Goal: Task Accomplishment & Management: Complete application form

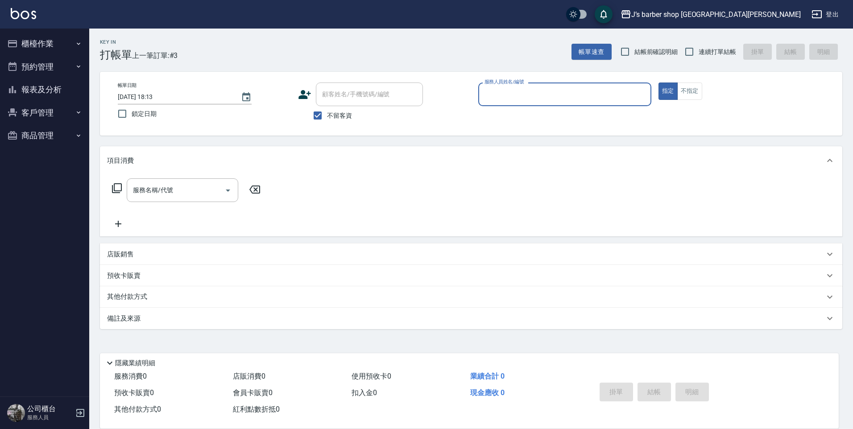
click at [156, 98] on input "2025/09/05 18:13" at bounding box center [175, 97] width 114 height 15
type input "2025/09/05 01:13"
click at [492, 88] on input "服務人員姓名/編號" at bounding box center [564, 95] width 165 height 16
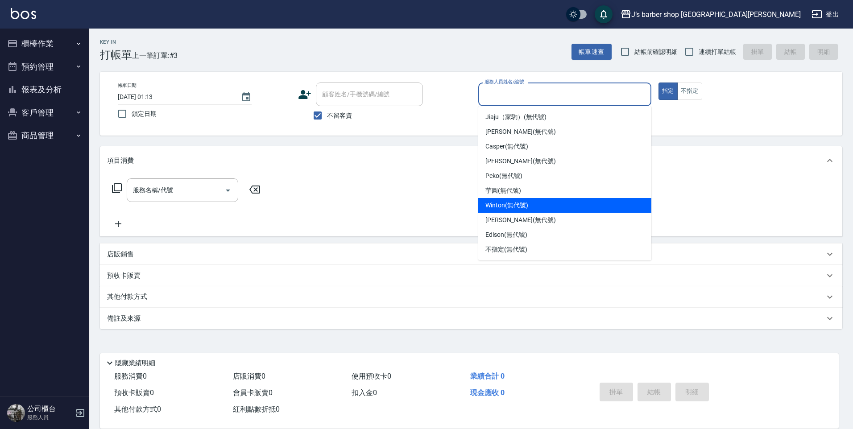
click at [510, 202] on span "Winton (無代號)" at bounding box center [506, 205] width 42 height 9
type input "Winton(無代號)"
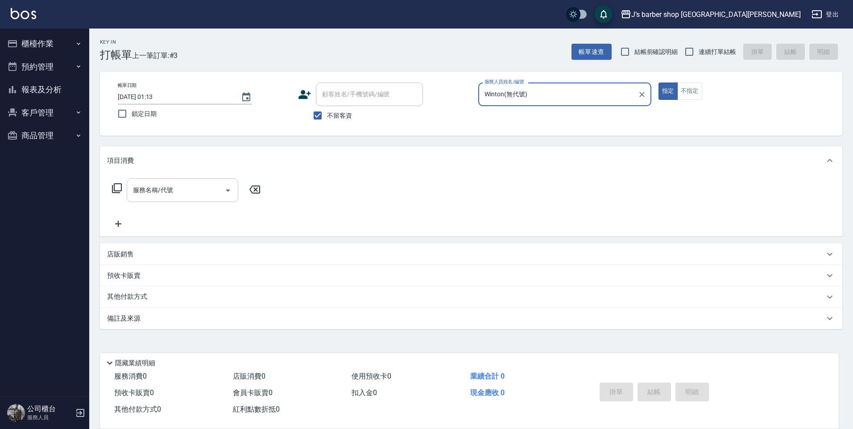
click at [229, 199] on div at bounding box center [227, 190] width 13 height 24
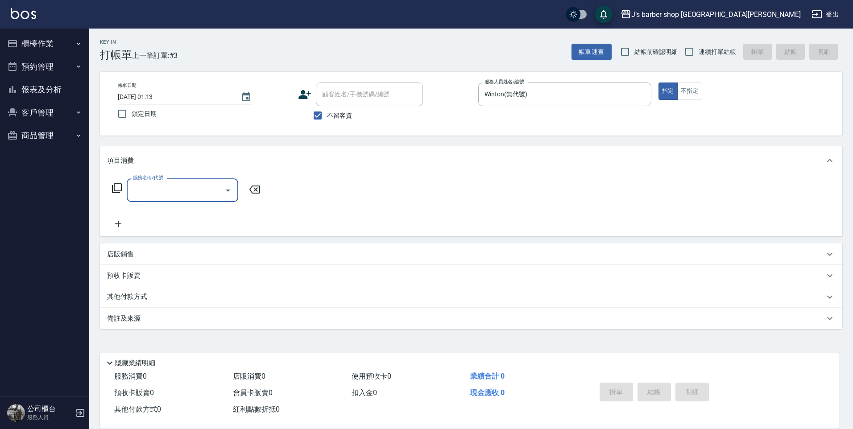
click at [204, 200] on div "服務名稱/代號" at bounding box center [183, 190] width 112 height 24
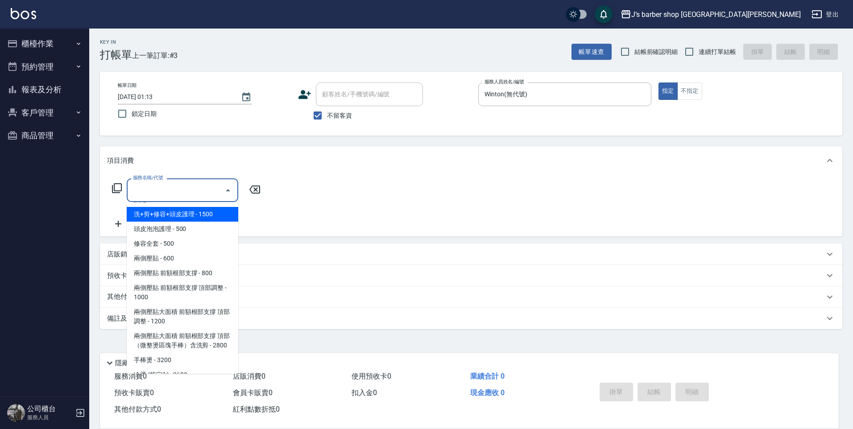
scroll to position [94, 0]
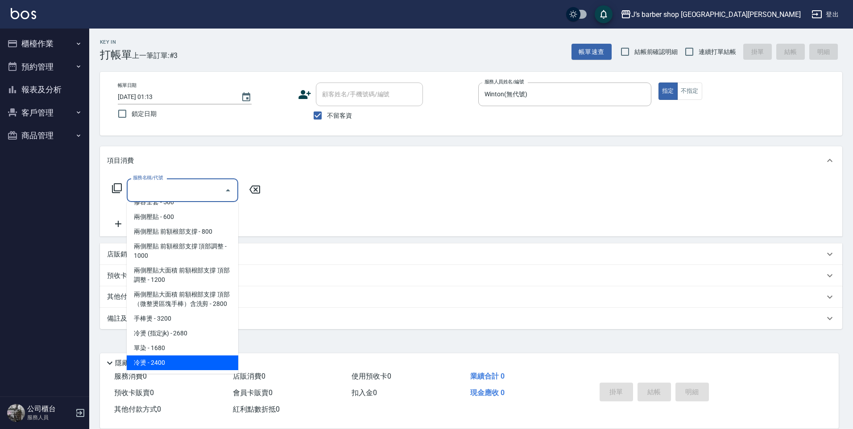
click at [183, 361] on span "冷燙 - 2400" at bounding box center [183, 363] width 112 height 15
type input "冷燙(LP)"
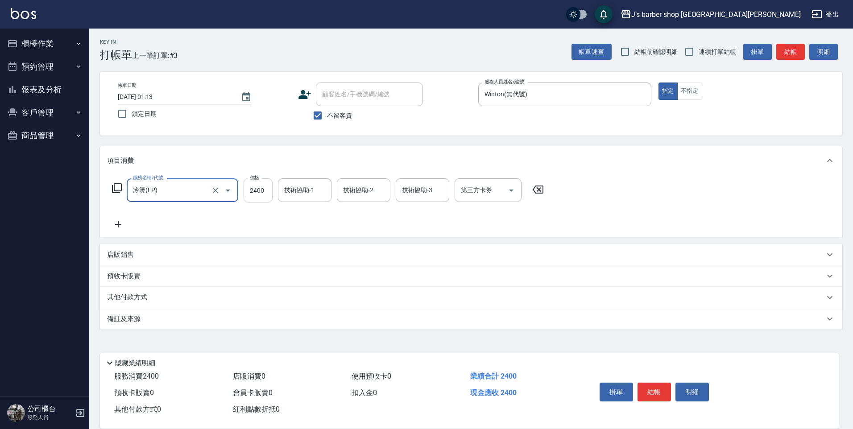
click at [255, 186] on input "2400" at bounding box center [258, 190] width 29 height 24
type input "2600"
click at [297, 191] on input "技術協助-1" at bounding box center [304, 190] width 45 height 16
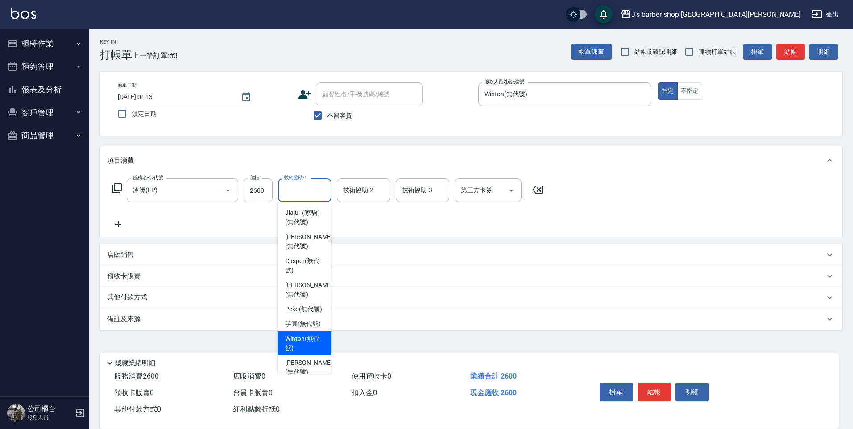
click at [311, 353] on span "Winton (無代號)" at bounding box center [304, 343] width 39 height 19
type input "Winton(無代號)"
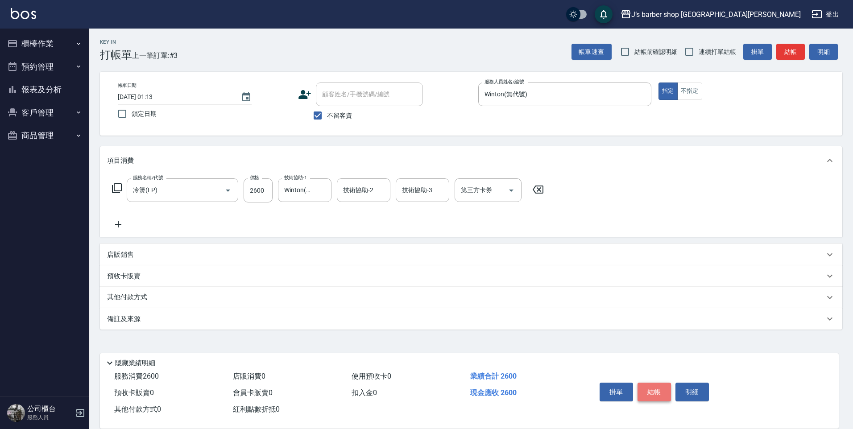
click at [649, 391] on button "結帳" at bounding box center [653, 392] width 33 height 19
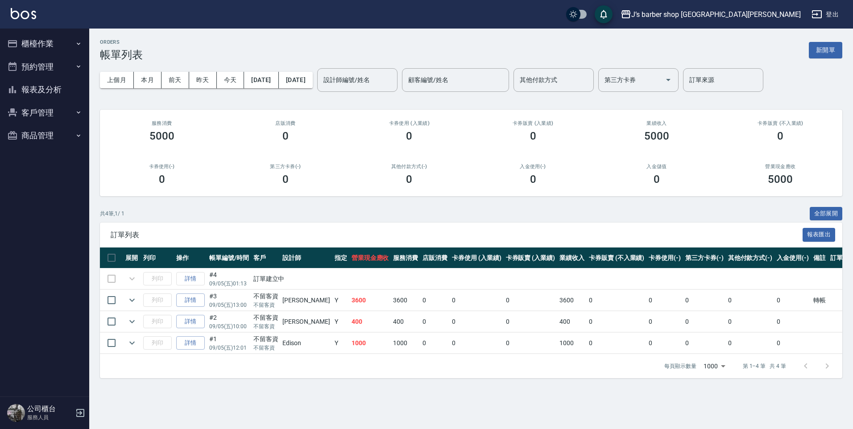
click at [74, 41] on button "櫃檯作業" at bounding box center [45, 43] width 82 height 23
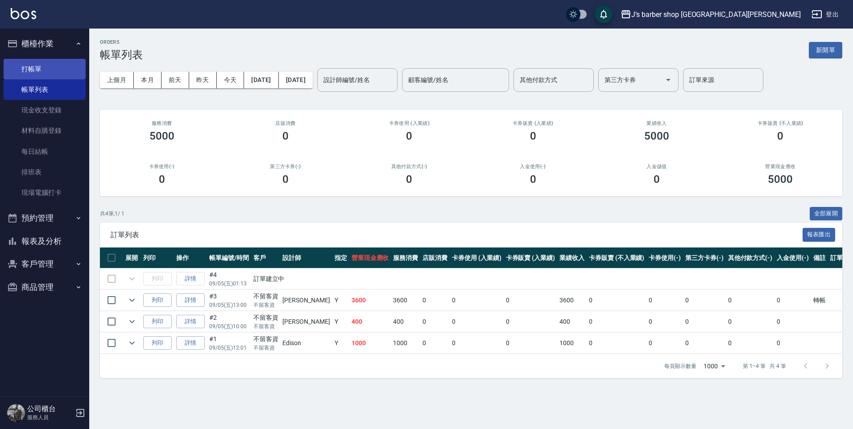
click at [68, 69] on link "打帳單" at bounding box center [45, 69] width 82 height 21
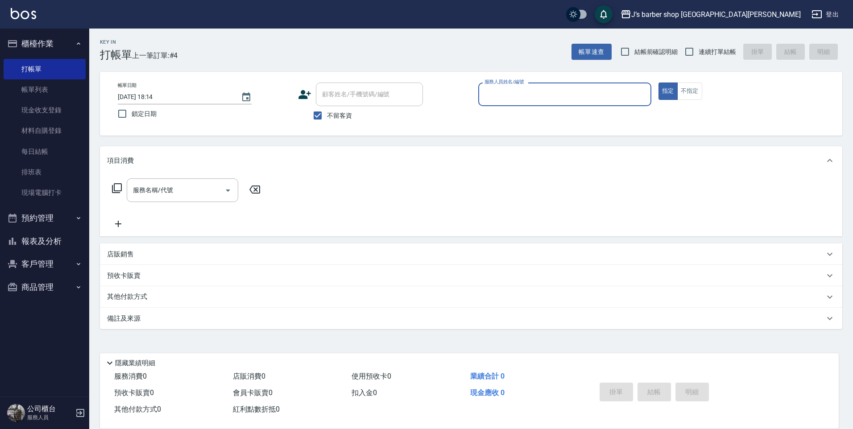
click at [156, 94] on input "2025/09/05 18:14" at bounding box center [175, 97] width 114 height 15
type input "2025/09/05 02:14"
click at [507, 96] on input "服務人員姓名/編號" at bounding box center [564, 95] width 165 height 16
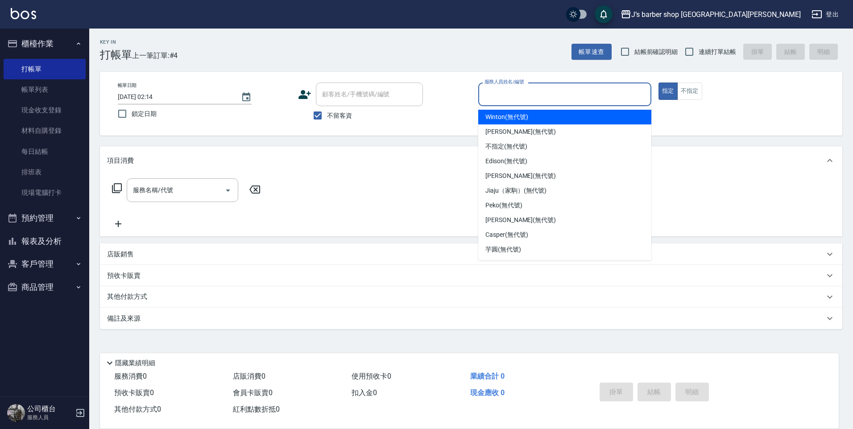
click at [507, 123] on div "Winton (無代號)" at bounding box center [564, 117] width 173 height 15
type input "Winton(無代號)"
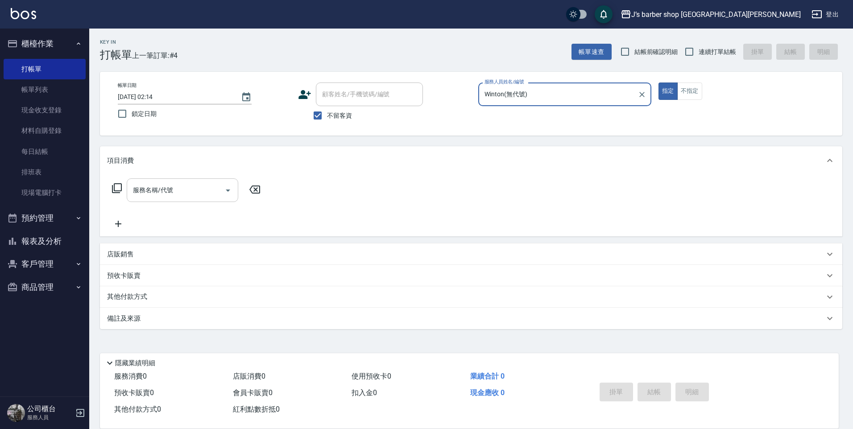
click at [205, 179] on div "服務名稱/代號" at bounding box center [183, 190] width 112 height 24
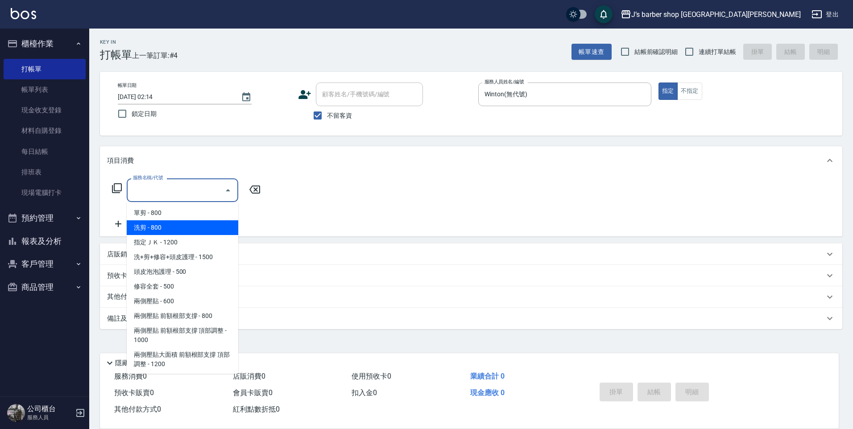
click at [202, 224] on span "洗剪 - 800" at bounding box center [183, 227] width 112 height 15
type input "洗剪(101)"
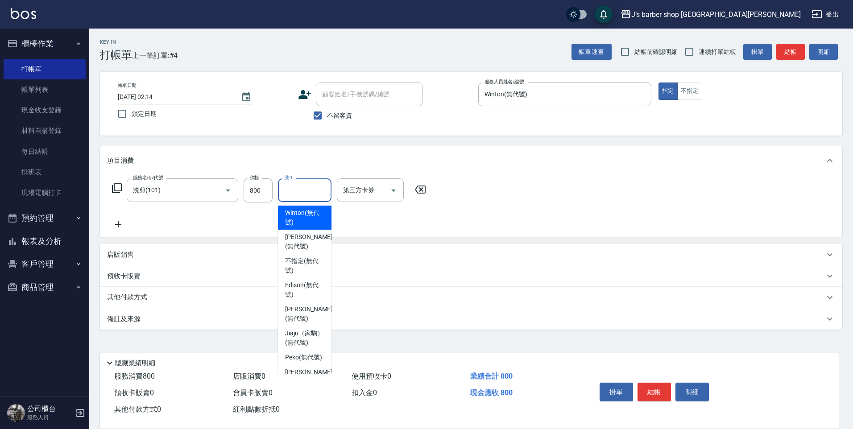
click at [293, 189] on input "洗-1" at bounding box center [304, 190] width 45 height 16
click at [314, 220] on span "Winton (無代號)" at bounding box center [304, 217] width 39 height 19
type input "Winton(無代號)"
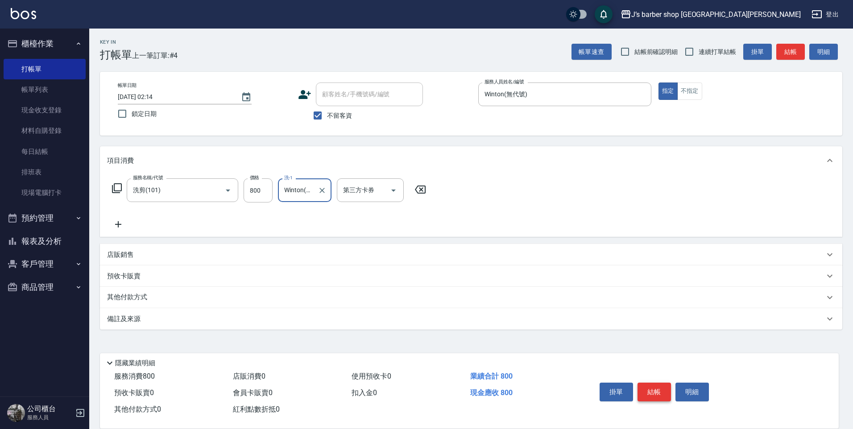
click at [646, 387] on button "結帳" at bounding box center [653, 392] width 33 height 19
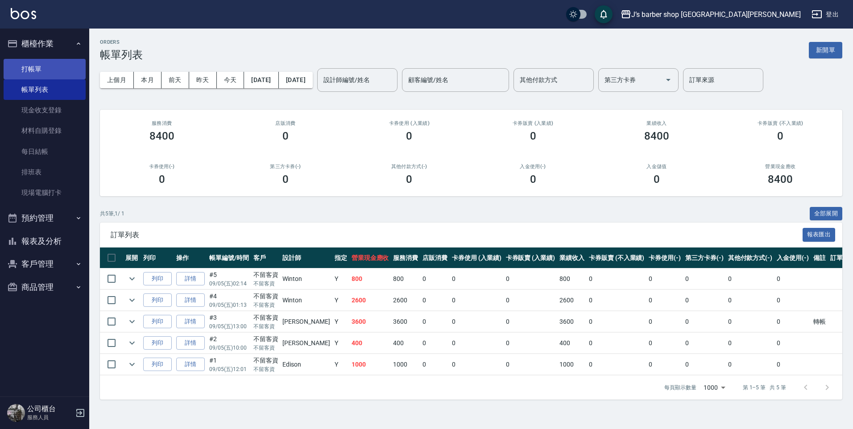
drag, startPoint x: 35, startPoint y: 56, endPoint x: 37, endPoint y: 62, distance: 7.1
click at [34, 57] on ul "打帳單 帳單列表 現金收支登錄 材料自購登錄 每日結帳 排班表 現場電腦打卡" at bounding box center [45, 131] width 82 height 152
click at [37, 62] on link "打帳單" at bounding box center [45, 69] width 82 height 21
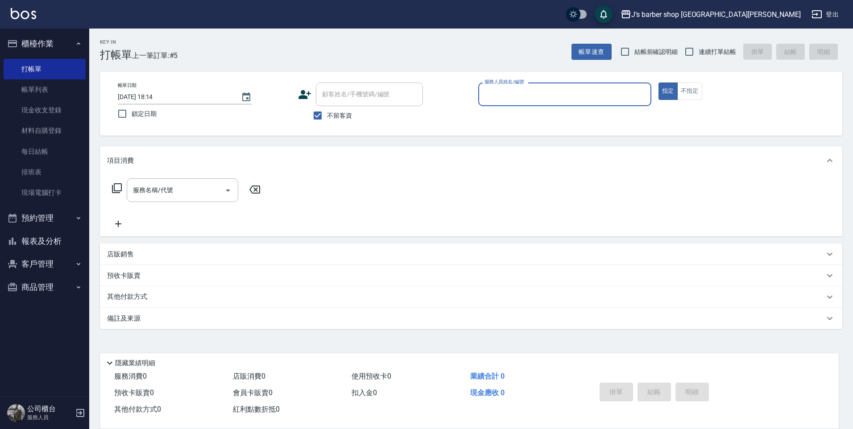
click at [155, 95] on input "2025/09/05 18:14" at bounding box center [175, 97] width 114 height 15
type input "2025/09/05 03:14"
click at [486, 106] on div "服務人員姓名/編號" at bounding box center [564, 95] width 173 height 24
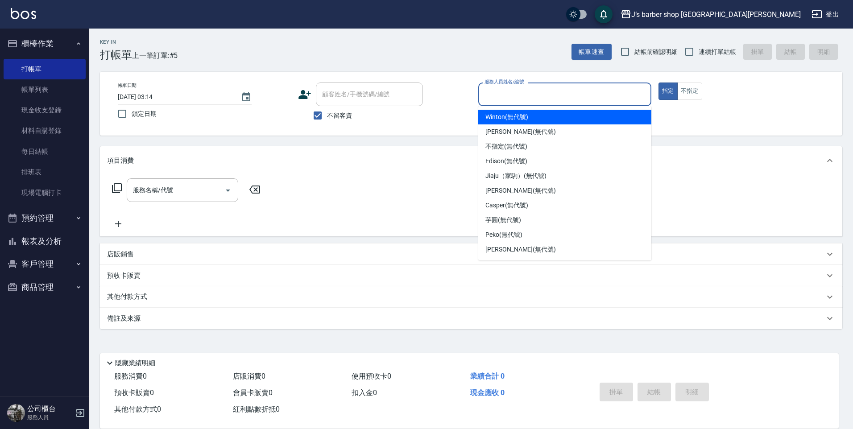
click at [492, 117] on span "Winton (無代號)" at bounding box center [506, 116] width 42 height 9
type input "Winton(無代號)"
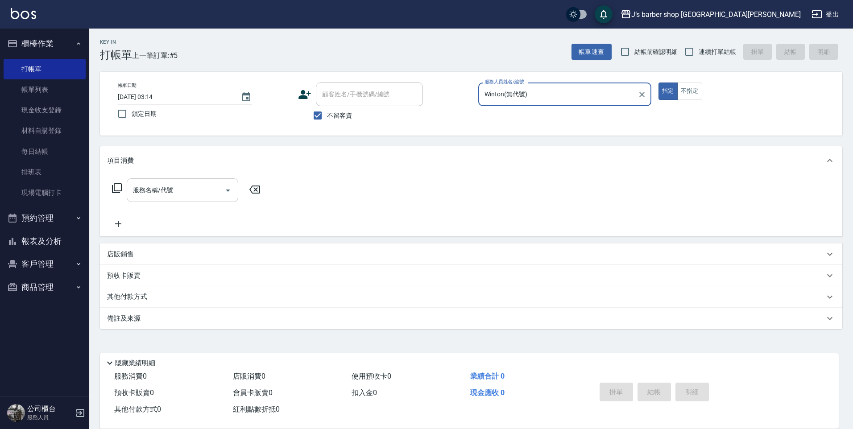
click at [158, 187] on input "服務名稱/代號" at bounding box center [176, 190] width 90 height 16
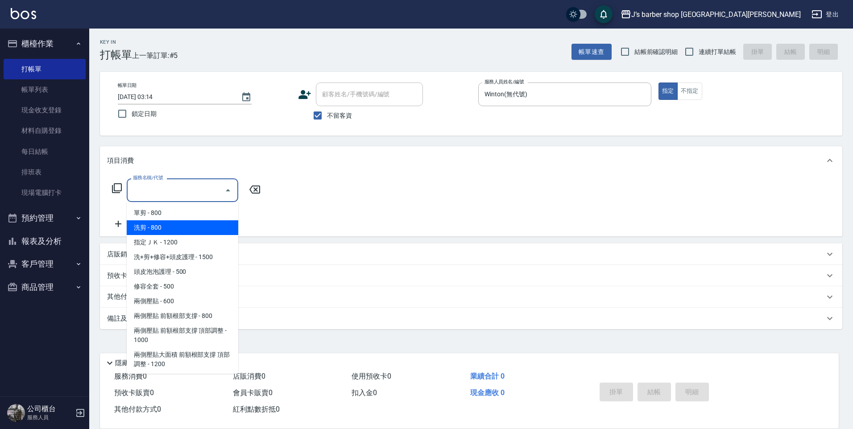
click at [191, 223] on span "洗剪 - 800" at bounding box center [183, 227] width 112 height 15
type input "洗剪(101)"
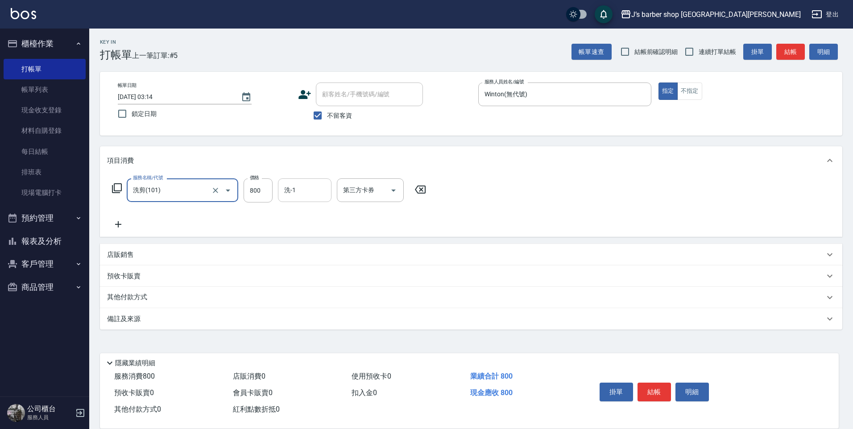
click at [282, 190] on input "洗-1" at bounding box center [304, 190] width 45 height 16
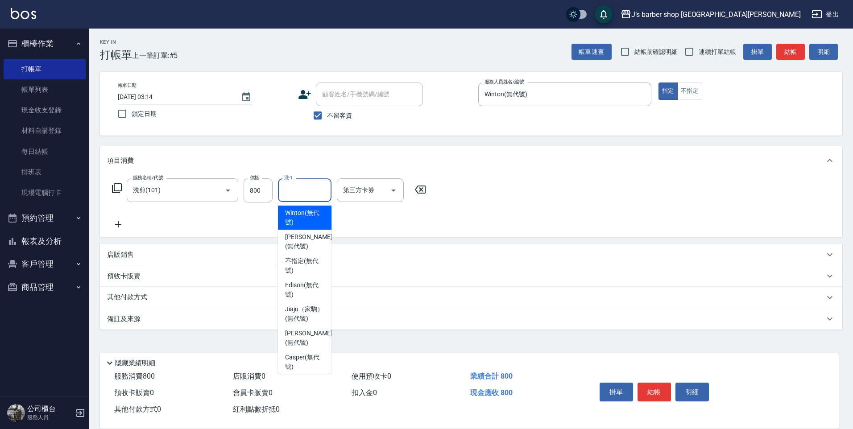
click at [315, 219] on span "Winton (無代號)" at bounding box center [304, 217] width 39 height 19
type input "Winton(無代號)"
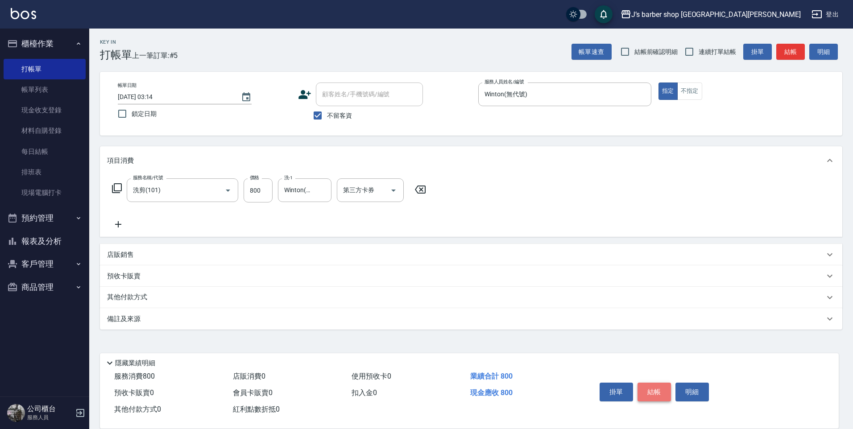
click at [640, 385] on button "結帳" at bounding box center [653, 392] width 33 height 19
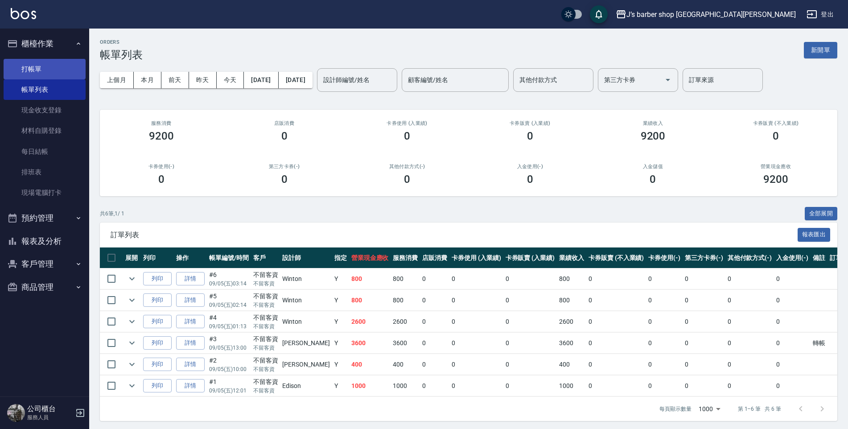
click at [65, 74] on link "打帳單" at bounding box center [45, 69] width 82 height 21
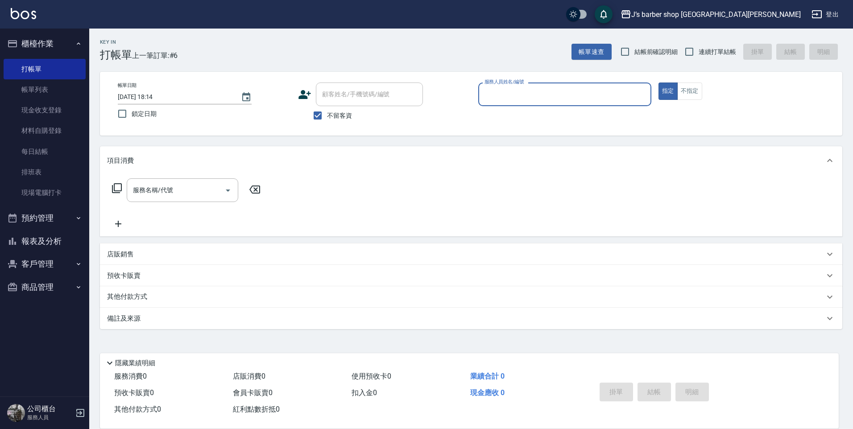
click at [159, 94] on input "2025/09/05 18:14" at bounding box center [175, 97] width 114 height 15
type input "2025/09/05 04:14"
click at [545, 100] on input "服務人員姓名/編號" at bounding box center [564, 95] width 165 height 16
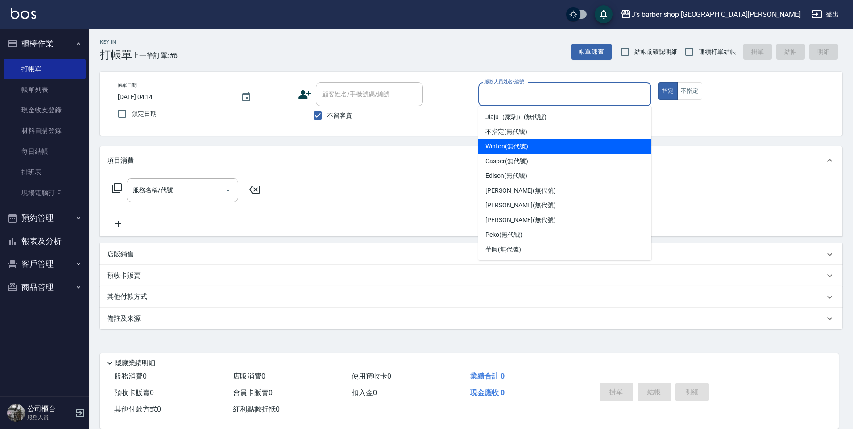
click at [515, 147] on span "Winton (無代號)" at bounding box center [506, 146] width 42 height 9
type input "Winton(無代號)"
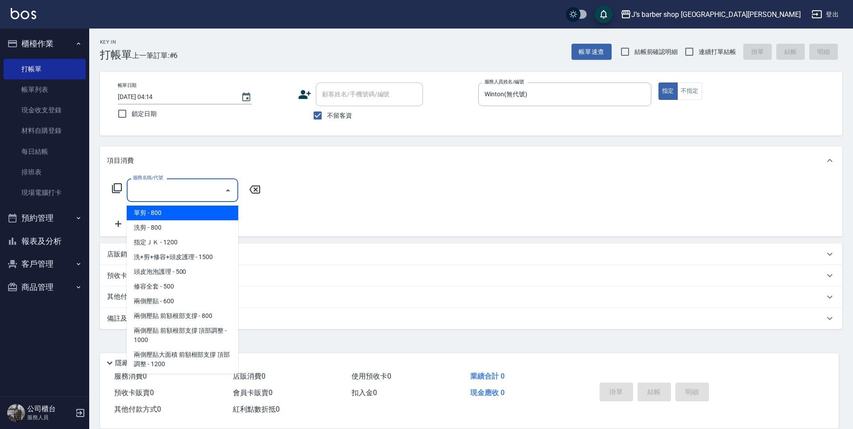
click at [203, 194] on input "服務名稱/代號" at bounding box center [176, 190] width 90 height 16
click at [201, 227] on span "洗剪 - 800" at bounding box center [183, 227] width 112 height 15
type input "洗剪(101)"
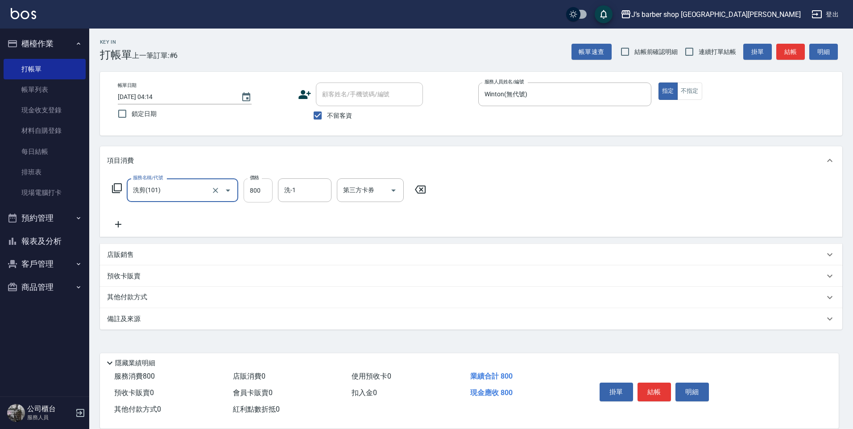
click at [262, 194] on input "800" at bounding box center [258, 190] width 29 height 24
type input "700"
click at [299, 199] on div "洗-1" at bounding box center [305, 190] width 54 height 24
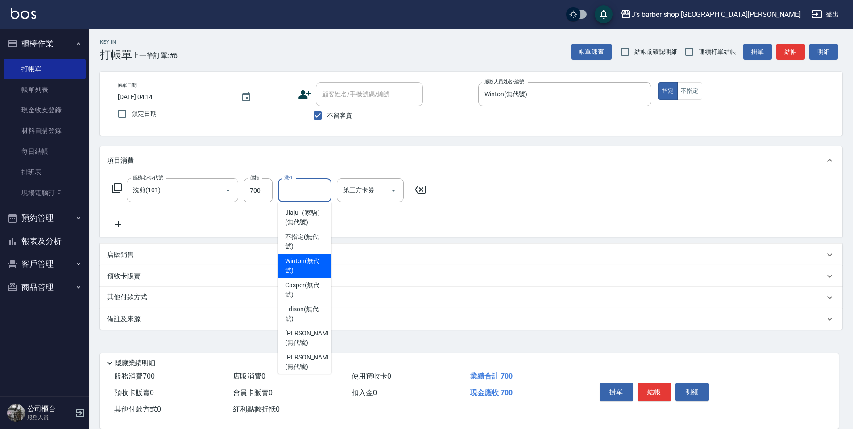
click at [297, 275] on span "Winton (無代號)" at bounding box center [304, 265] width 39 height 19
type input "Winton(無代號)"
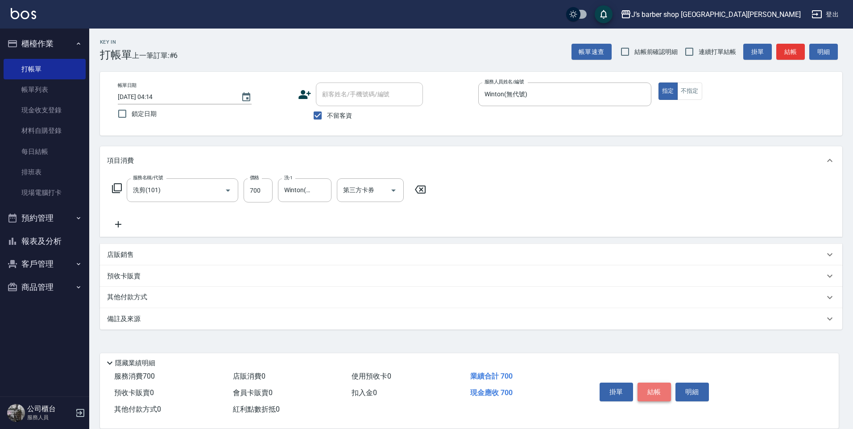
click at [658, 383] on button "結帳" at bounding box center [653, 392] width 33 height 19
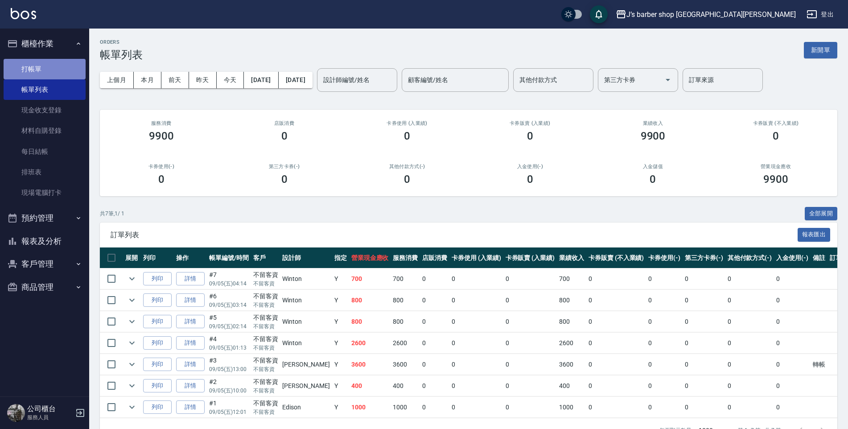
click at [39, 74] on link "打帳單" at bounding box center [45, 69] width 82 height 21
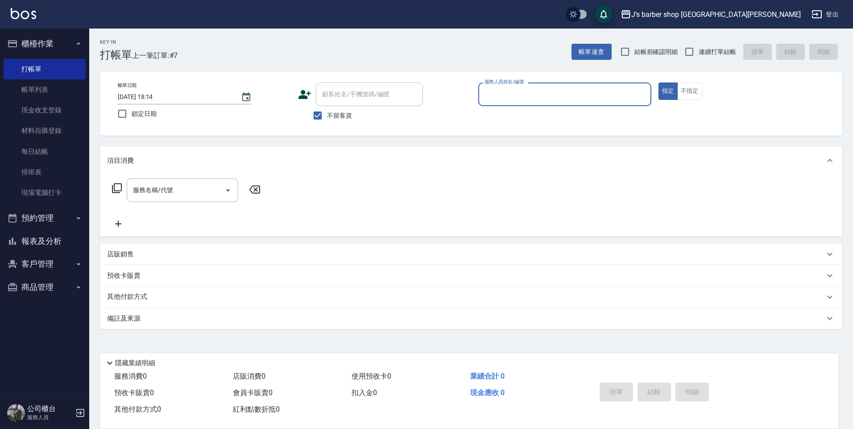
click at [153, 96] on input "2025/09/05 18:14" at bounding box center [175, 97] width 114 height 15
type input "2025/09/05 05:14"
click at [579, 97] on input "服務人員姓名/編號" at bounding box center [564, 95] width 165 height 16
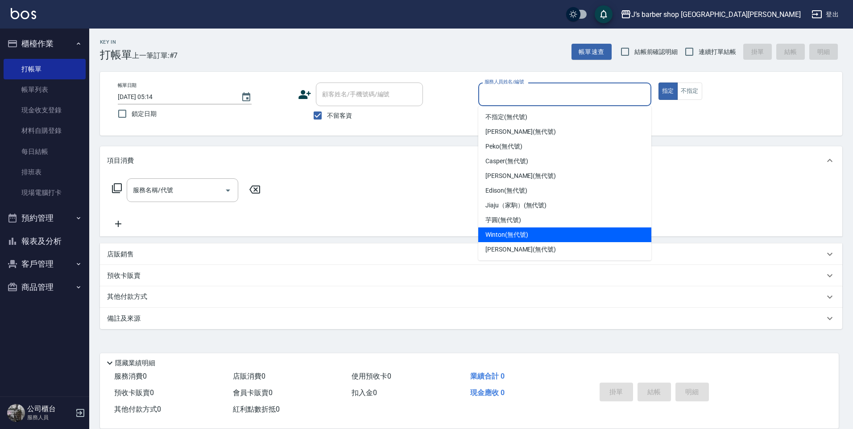
click at [513, 229] on div "Winton (無代號)" at bounding box center [564, 234] width 173 height 15
type input "Winton(無代號)"
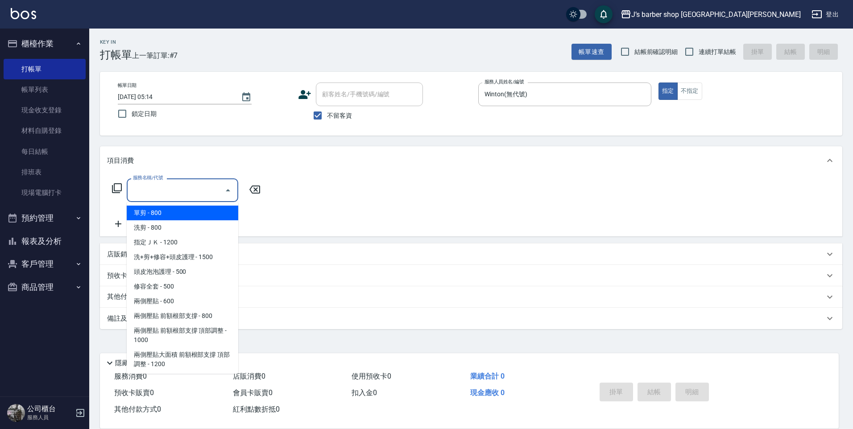
click at [212, 192] on input "服務名稱/代號" at bounding box center [176, 190] width 90 height 16
click at [211, 224] on span "洗剪 - 800" at bounding box center [183, 227] width 112 height 15
type input "洗剪(101)"
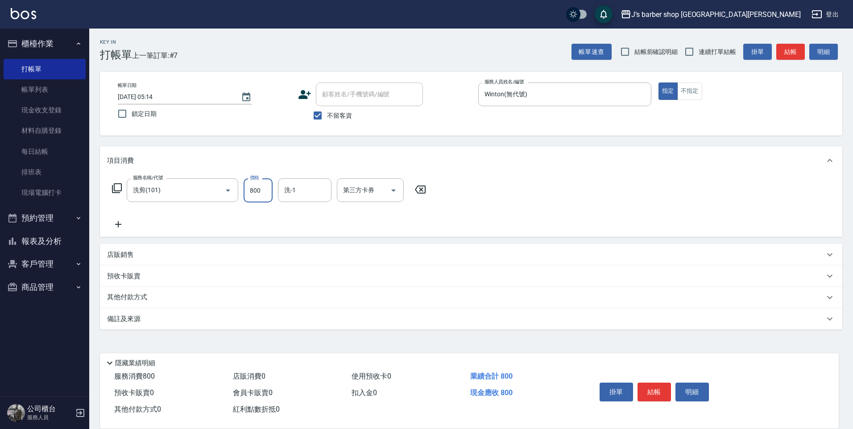
click at [266, 194] on input "800" at bounding box center [258, 190] width 29 height 24
type input "700"
click at [307, 197] on input "洗-1" at bounding box center [304, 190] width 45 height 16
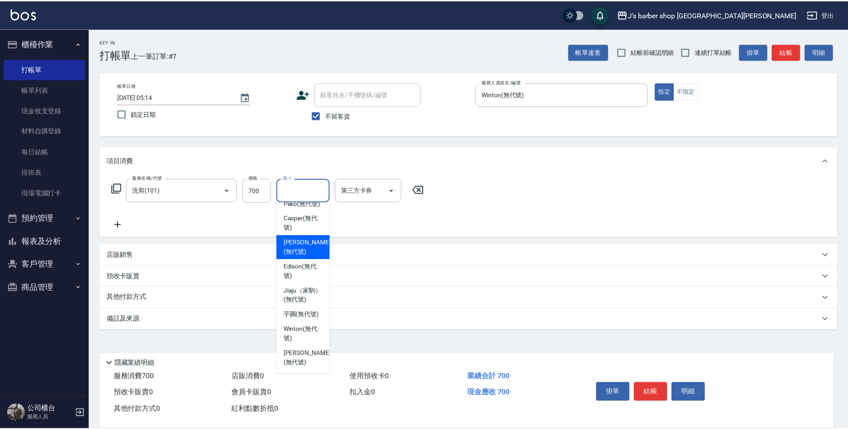
scroll to position [76, 0]
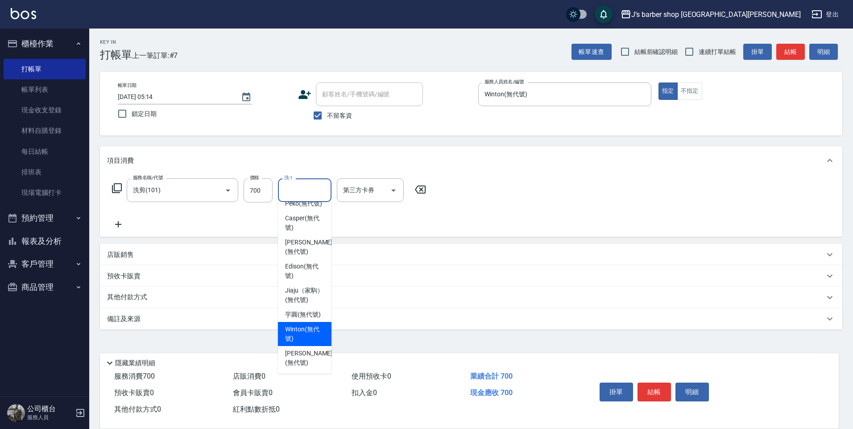
click at [314, 334] on span "Winton (無代號)" at bounding box center [304, 334] width 39 height 19
type input "Winton(無代號)"
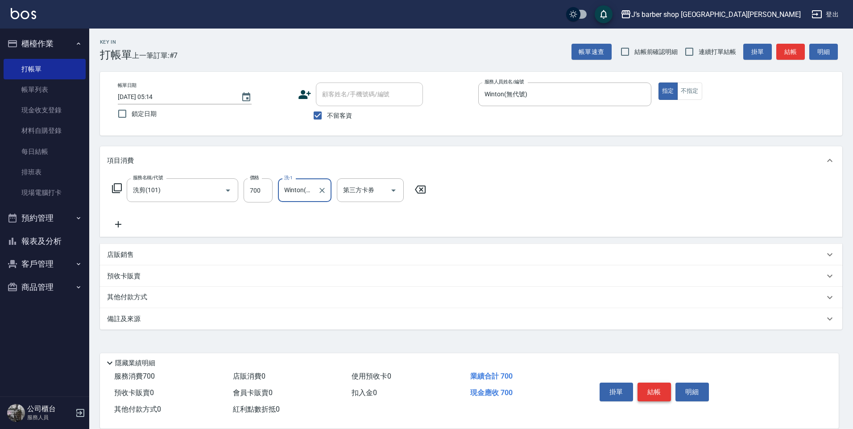
click at [647, 388] on button "結帳" at bounding box center [653, 392] width 33 height 19
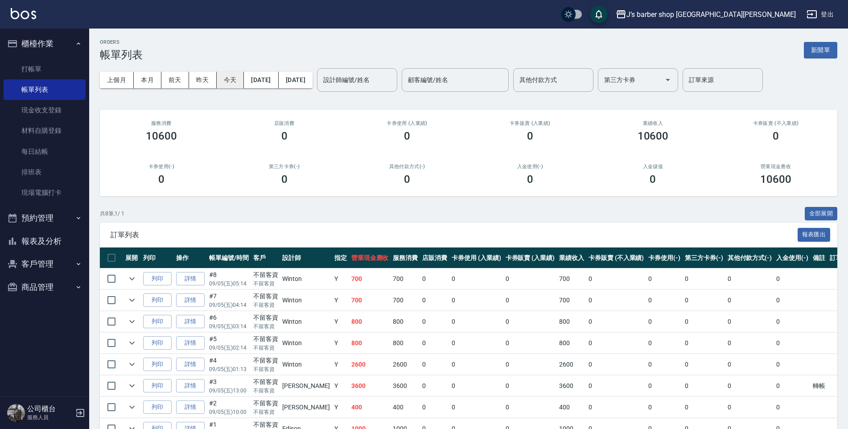
click at [222, 81] on button "今天" at bounding box center [231, 80] width 28 height 17
click at [393, 85] on input "設計師編號/姓名" at bounding box center [357, 80] width 72 height 16
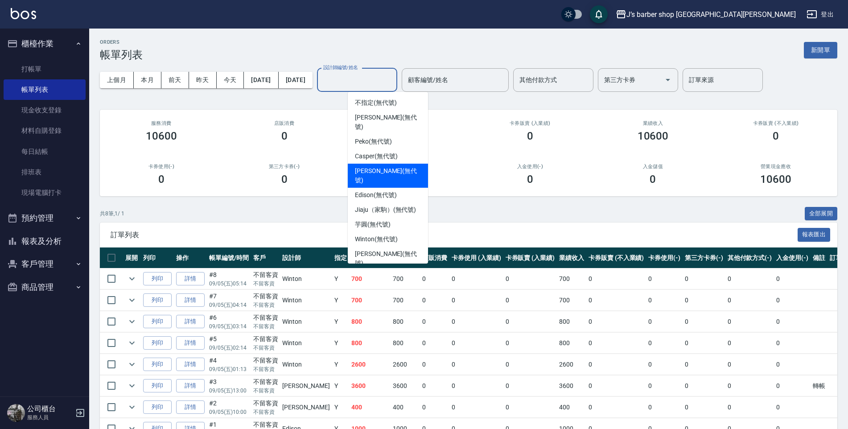
click at [388, 166] on span "KENNY (無代號)" at bounding box center [388, 175] width 66 height 19
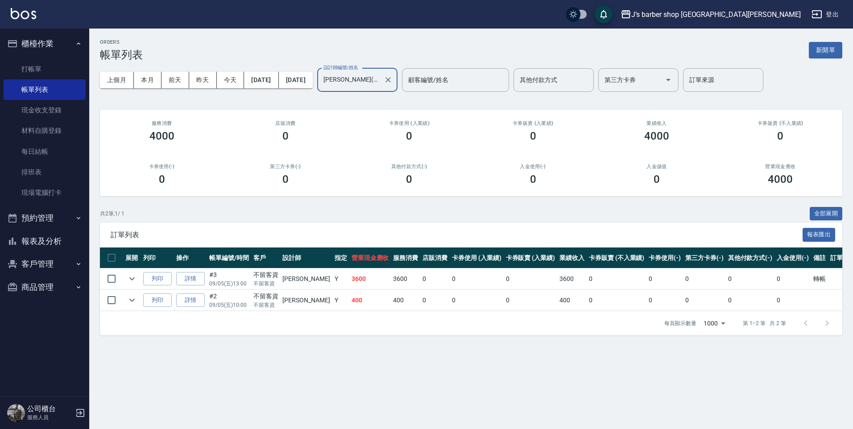
click at [380, 79] on input "KENNY(無代號)" at bounding box center [350, 80] width 59 height 16
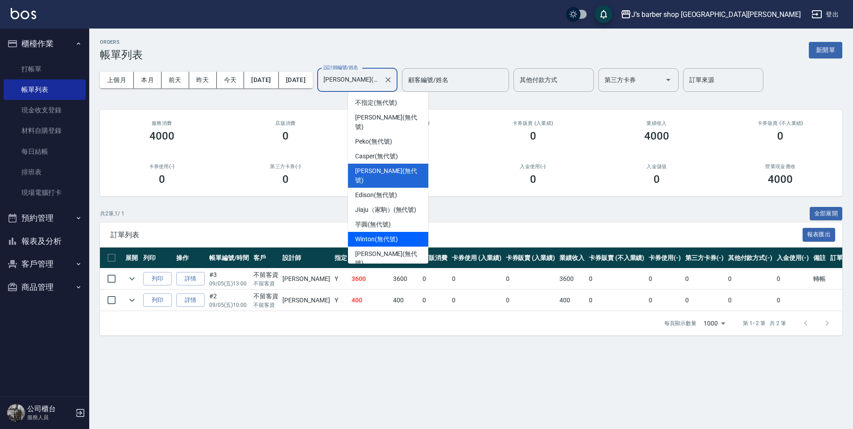
click at [389, 235] on span "Winton (無代號)" at bounding box center [376, 239] width 42 height 9
type input "Winton(無代號)"
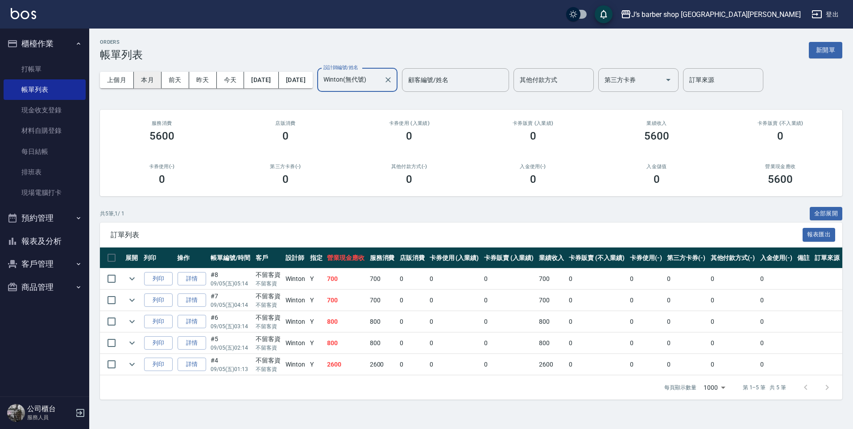
click at [154, 77] on button "本月" at bounding box center [148, 80] width 28 height 17
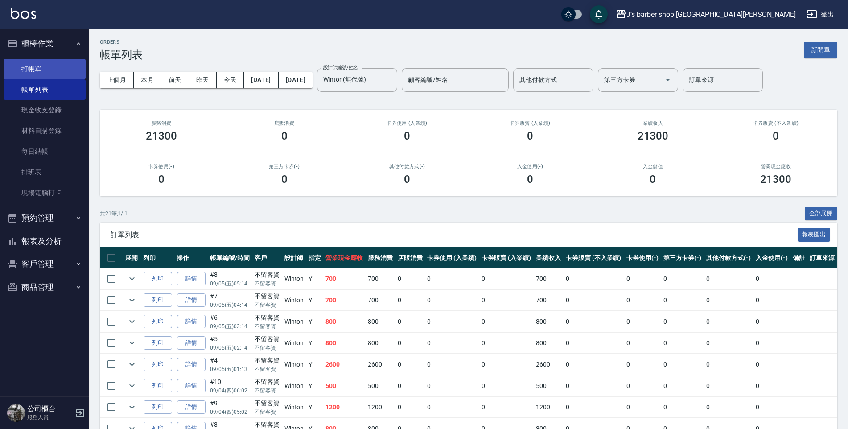
click at [53, 64] on link "打帳單" at bounding box center [45, 69] width 82 height 21
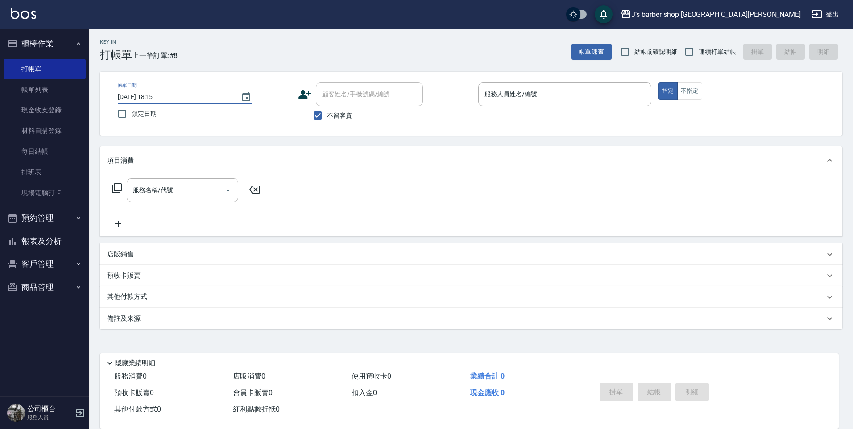
click at [158, 95] on input "2025/09/05 18:15" at bounding box center [175, 97] width 114 height 15
type input "2025/09/05 06:15"
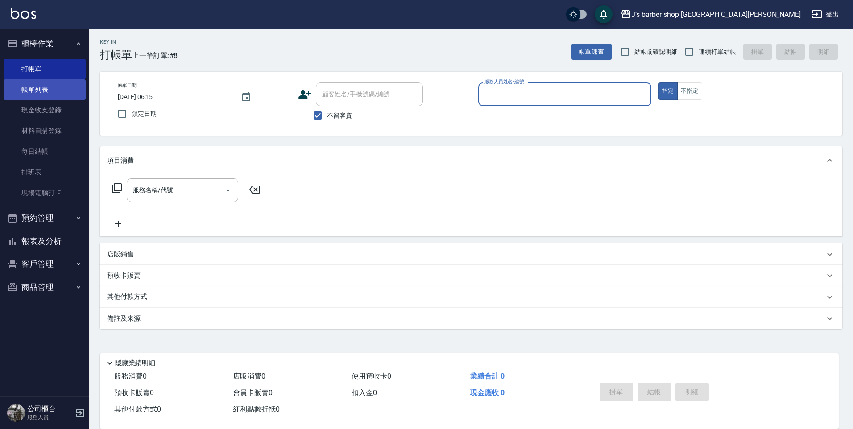
click at [66, 95] on link "帳單列表" at bounding box center [45, 89] width 82 height 21
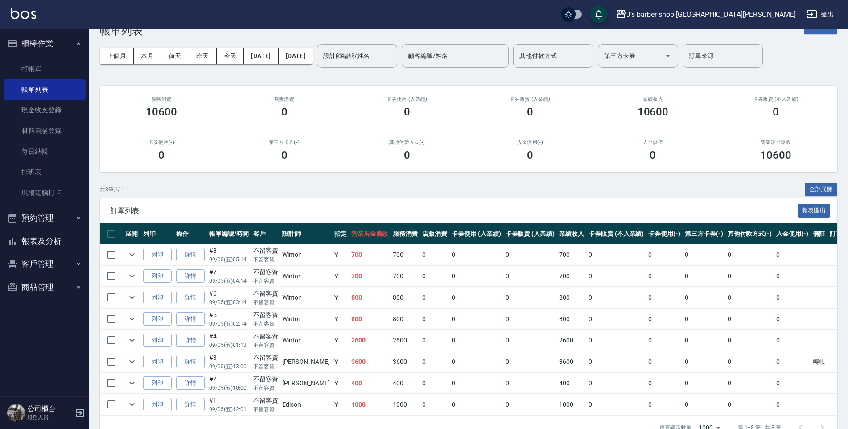
scroll to position [45, 0]
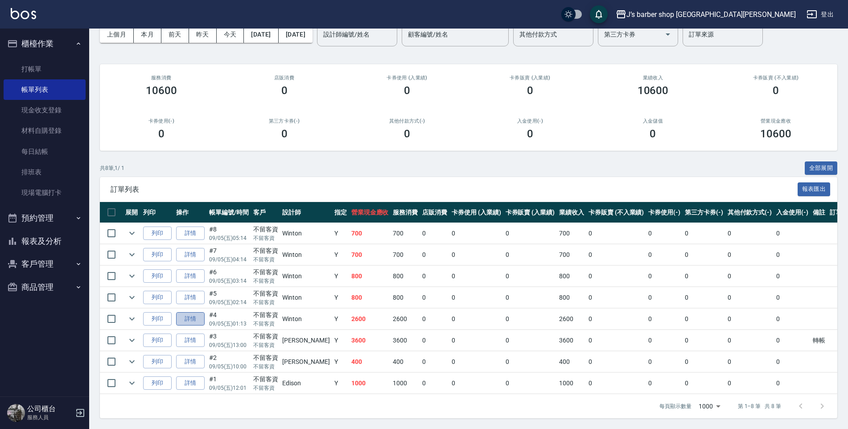
click at [193, 321] on link "詳情" at bounding box center [190, 319] width 29 height 14
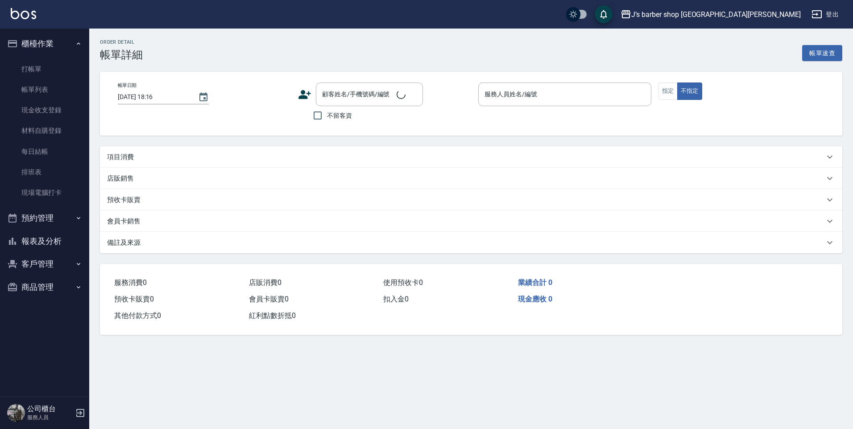
type input "2025/09/05 01:13"
checkbox input "true"
type input "Winton(無代號)"
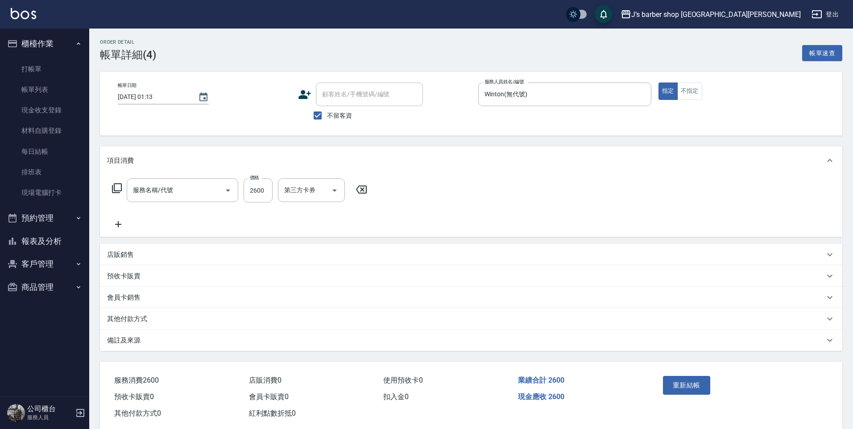
type input "冷燙(LP)"
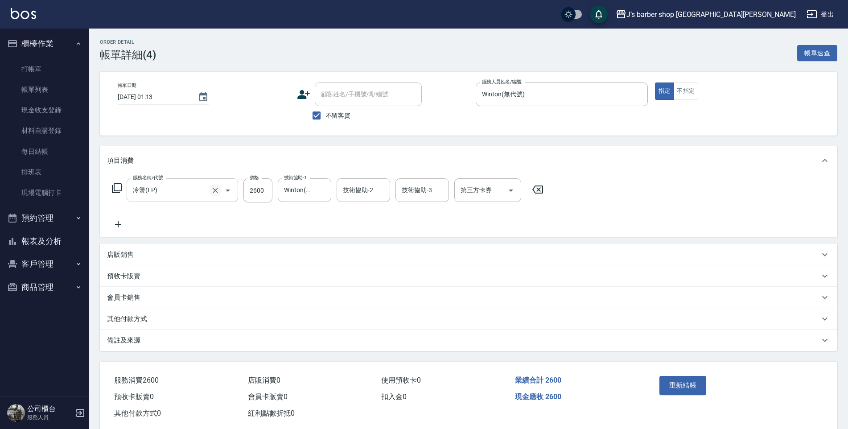
click at [218, 193] on icon "Clear" at bounding box center [215, 190] width 9 height 9
click at [206, 190] on input "服務名稱/代號" at bounding box center [170, 190] width 79 height 16
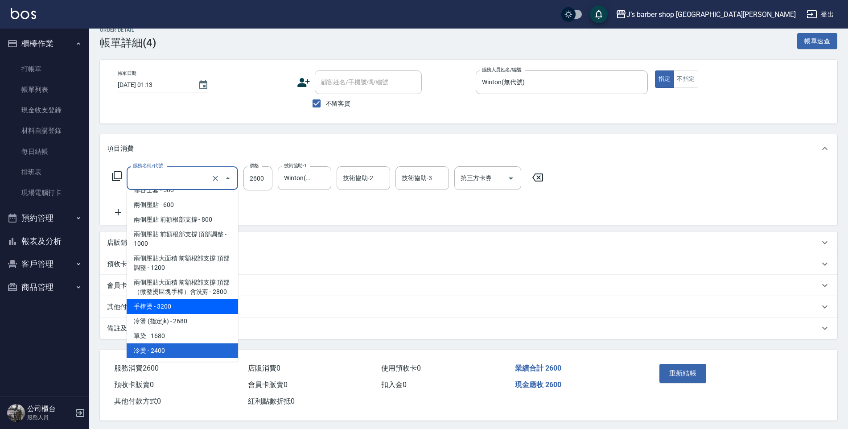
scroll to position [18, 0]
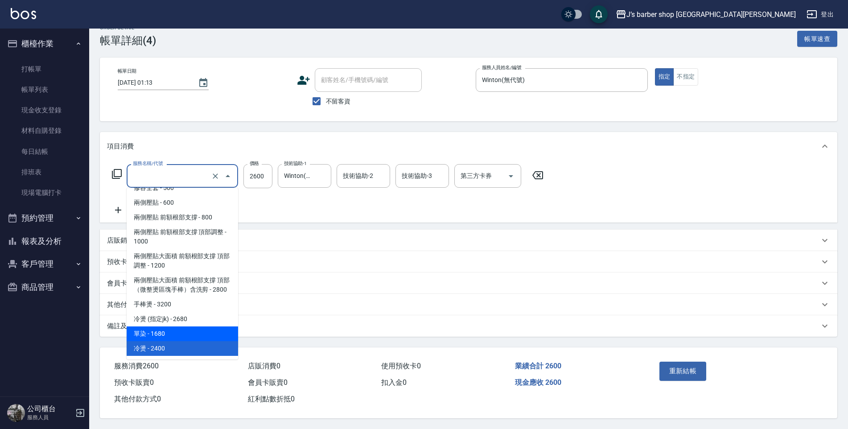
click at [195, 331] on span "單染 - 1680" at bounding box center [183, 334] width 112 height 15
type input "單染(L01)"
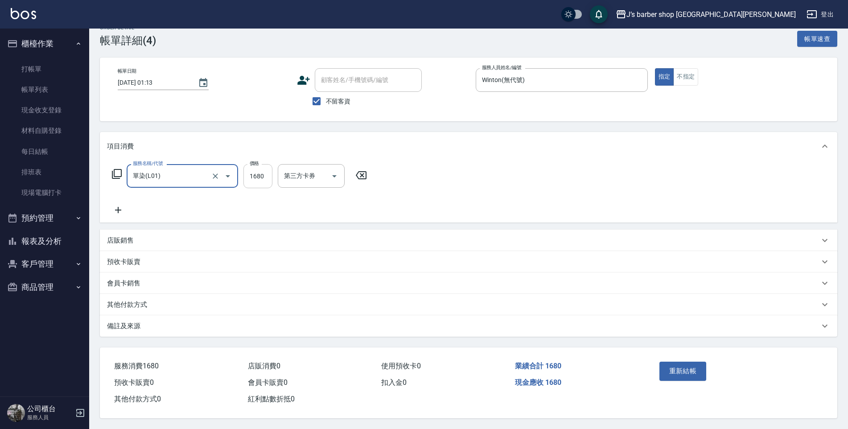
click at [254, 179] on input "1680" at bounding box center [258, 176] width 29 height 24
click at [298, 164] on div "染髮全-1" at bounding box center [305, 176] width 54 height 24
type input "1600"
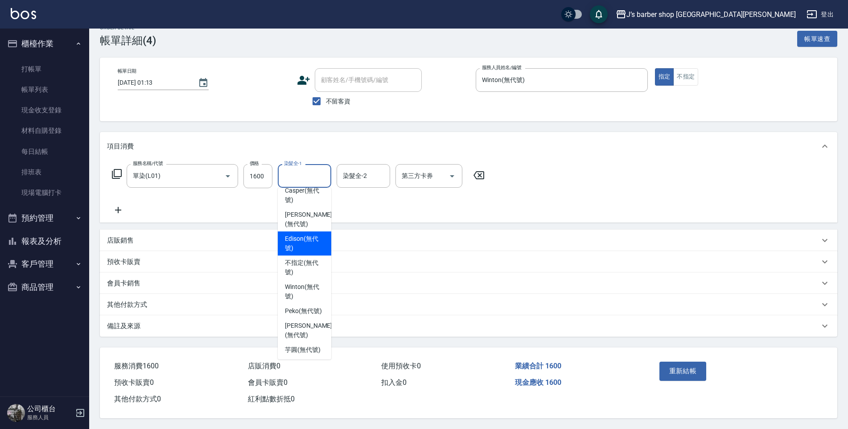
scroll to position [76, 0]
click at [307, 281] on span "Winton (無代號)" at bounding box center [304, 290] width 39 height 19
type input "Winton(無代號)"
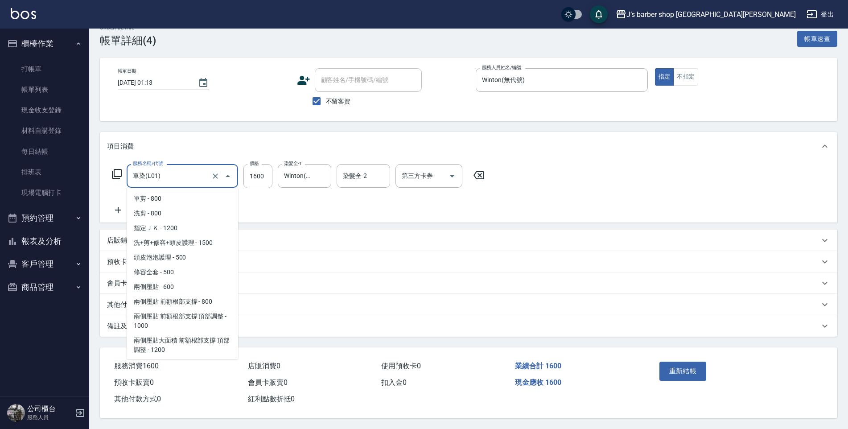
click at [190, 168] on input "單染(L01)" at bounding box center [170, 176] width 79 height 16
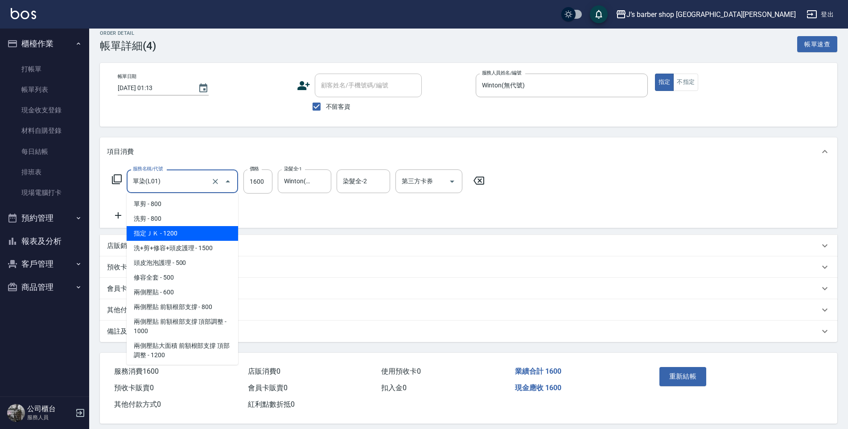
scroll to position [0, 0]
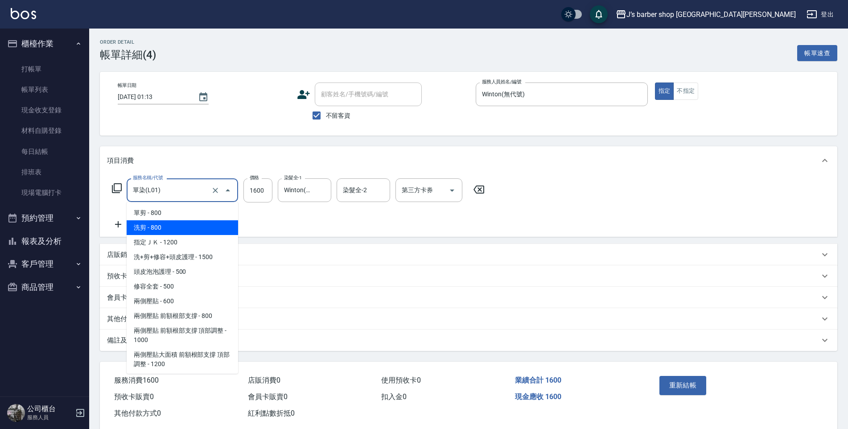
click at [188, 224] on span "洗剪 - 800" at bounding box center [183, 227] width 112 height 15
type input "洗剪(101)"
type input "800"
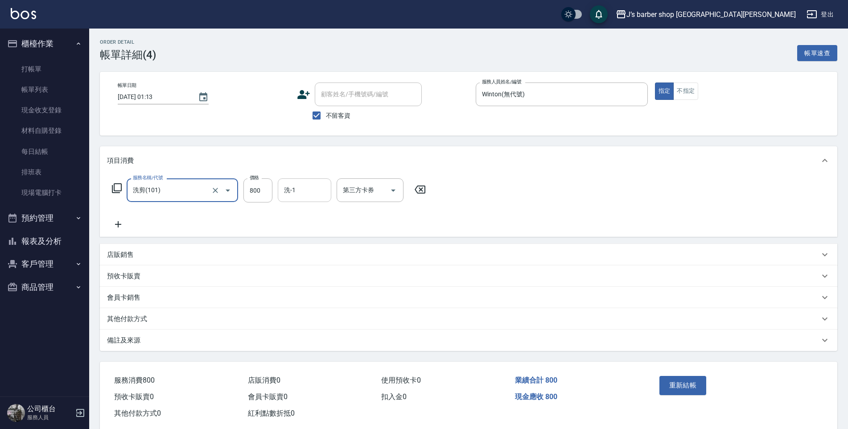
click at [288, 195] on input "洗-1" at bounding box center [304, 190] width 45 height 16
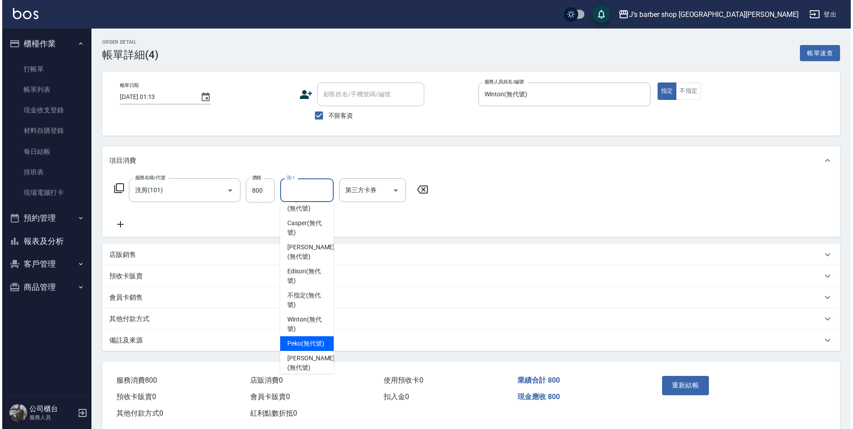
scroll to position [76, 0]
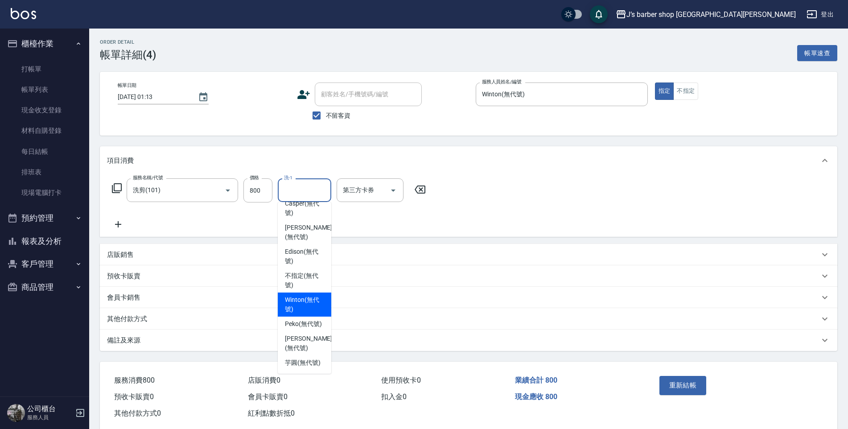
click at [310, 295] on div "Winton (無代號)" at bounding box center [305, 305] width 54 height 24
type input "Winton(無代號)"
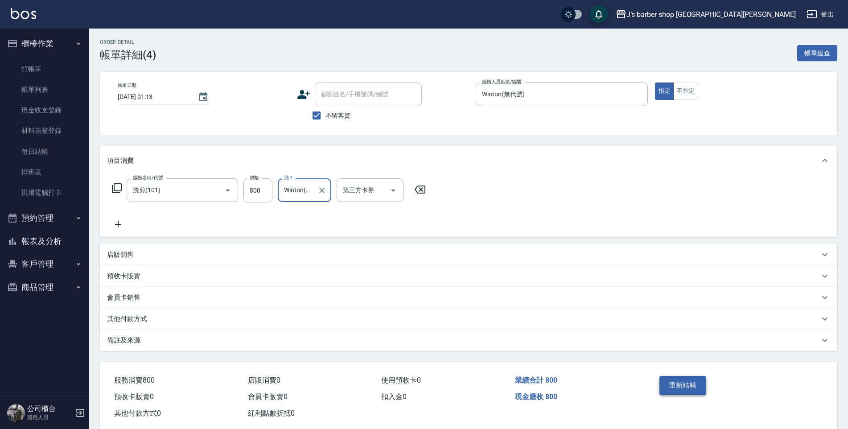
click at [681, 378] on button "重新結帳" at bounding box center [683, 385] width 47 height 19
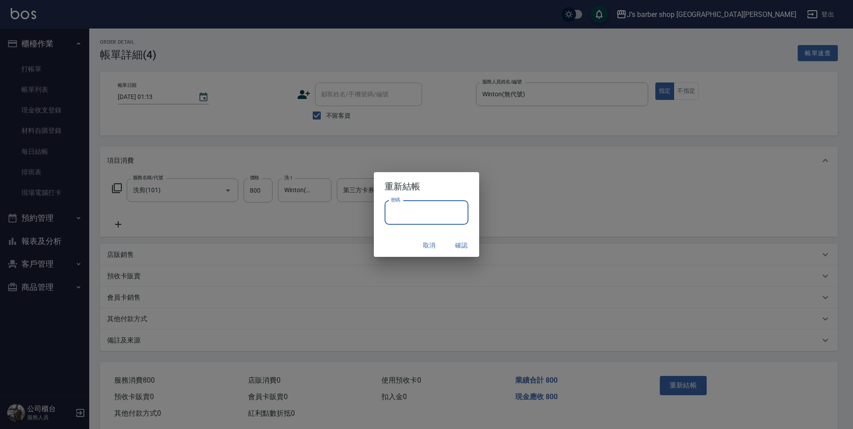
click at [451, 216] on input "密碼" at bounding box center [427, 213] width 84 height 24
type input "****"
click at [459, 241] on button "確認" at bounding box center [461, 245] width 29 height 17
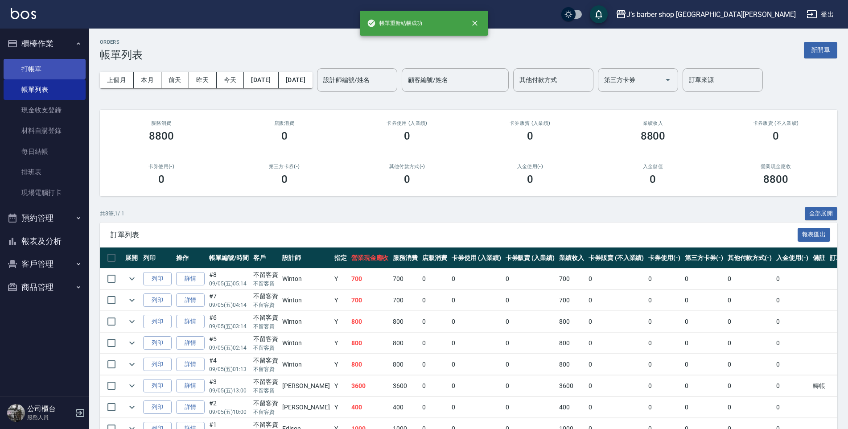
click at [54, 73] on link "打帳單" at bounding box center [45, 69] width 82 height 21
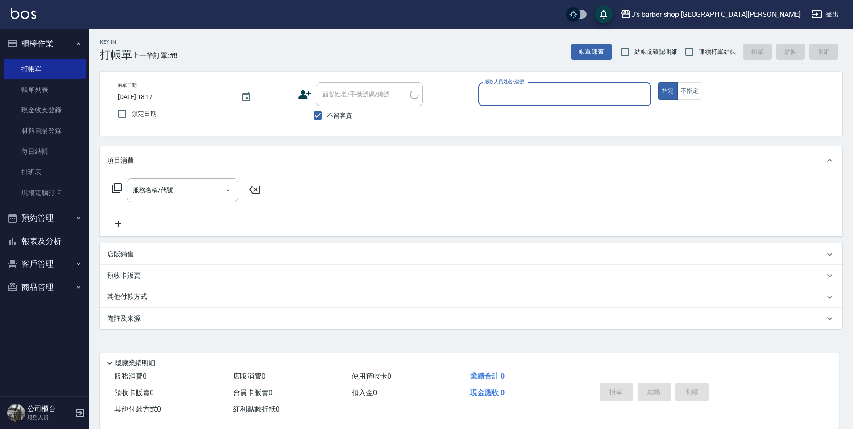
click at [156, 95] on input "2025/09/05 18:17" at bounding box center [175, 97] width 114 height 15
type input "2025/09/05 07:17"
click at [494, 99] on input "服務人員姓名/編號" at bounding box center [564, 95] width 165 height 16
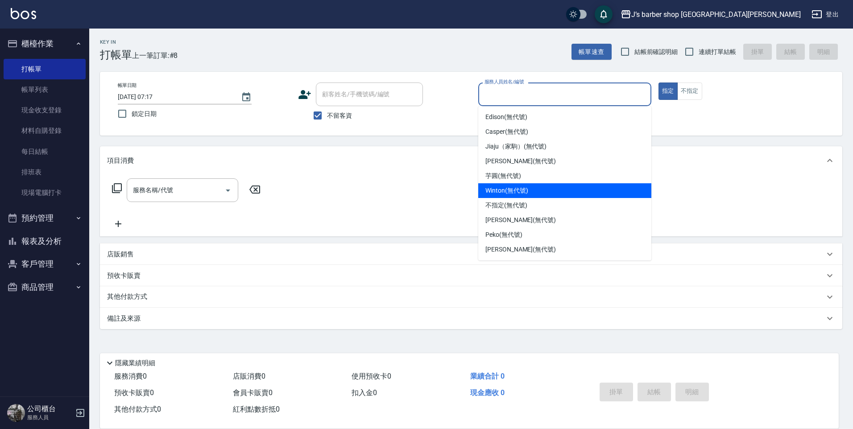
click at [505, 192] on span "Winton (無代號)" at bounding box center [506, 190] width 42 height 9
type input "Winton(無代號)"
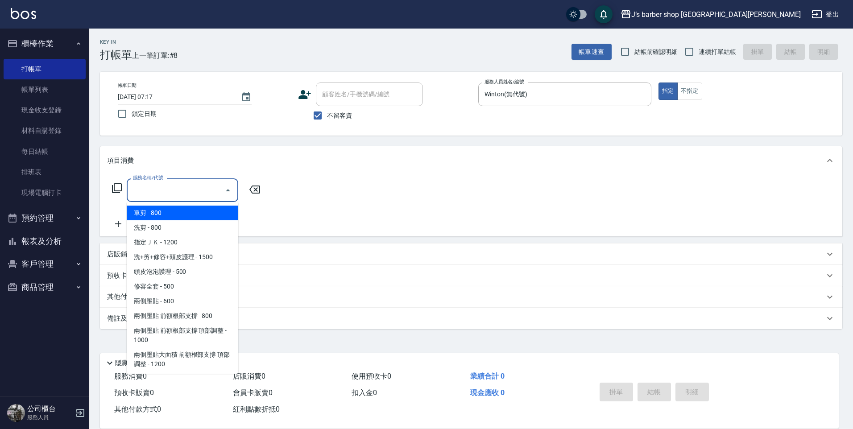
click at [214, 185] on input "服務名稱/代號" at bounding box center [176, 190] width 90 height 16
click at [210, 230] on span "洗剪 - 800" at bounding box center [183, 227] width 112 height 15
type input "洗剪(101)"
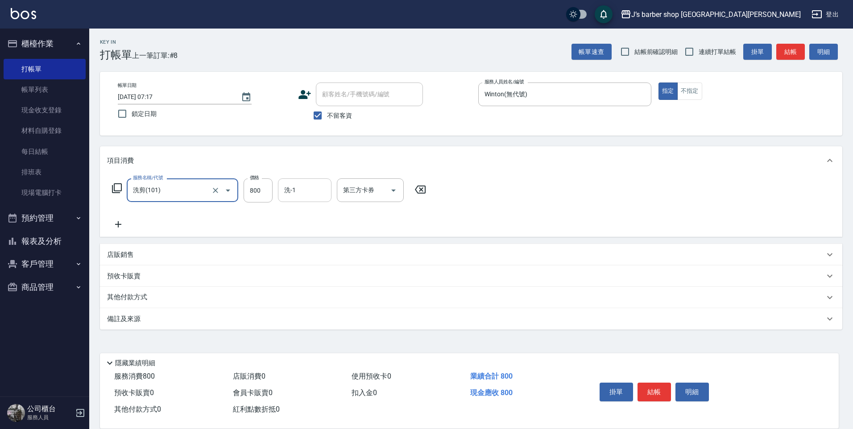
click at [294, 190] on input "洗-1" at bounding box center [304, 190] width 45 height 16
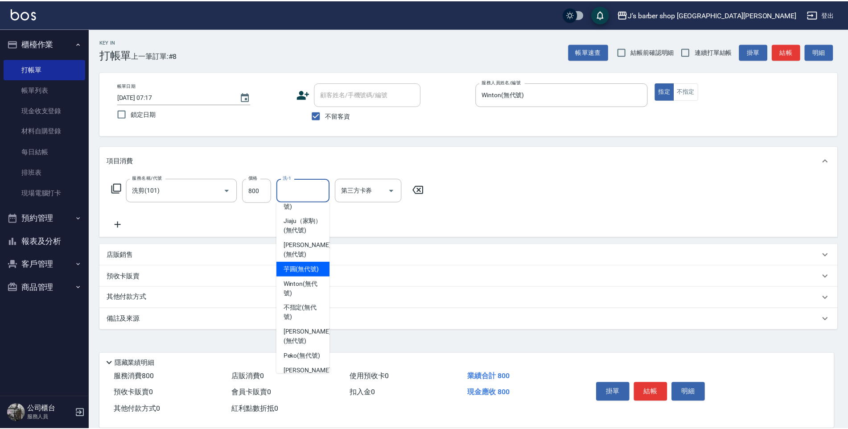
scroll to position [76, 0]
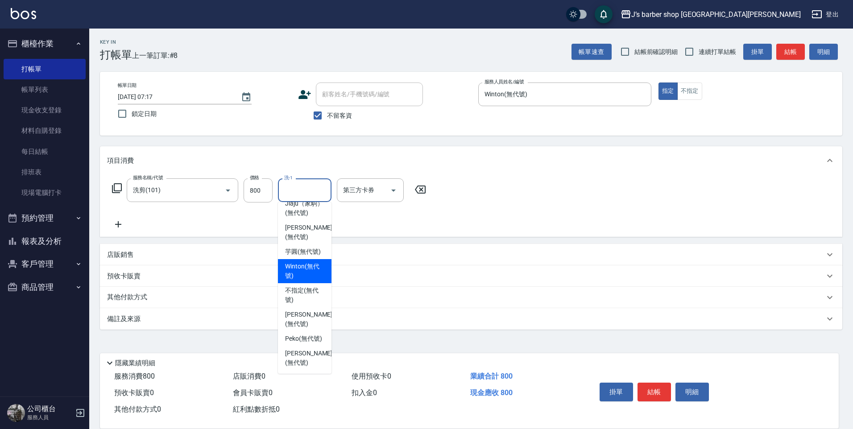
click at [302, 271] on div "Winton (無代號)" at bounding box center [305, 271] width 54 height 24
type input "Winton(無代號)"
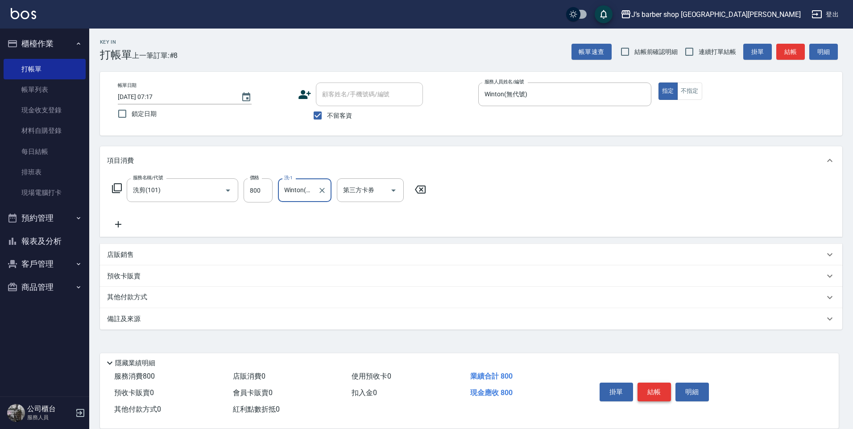
click at [653, 383] on button "結帳" at bounding box center [653, 392] width 33 height 19
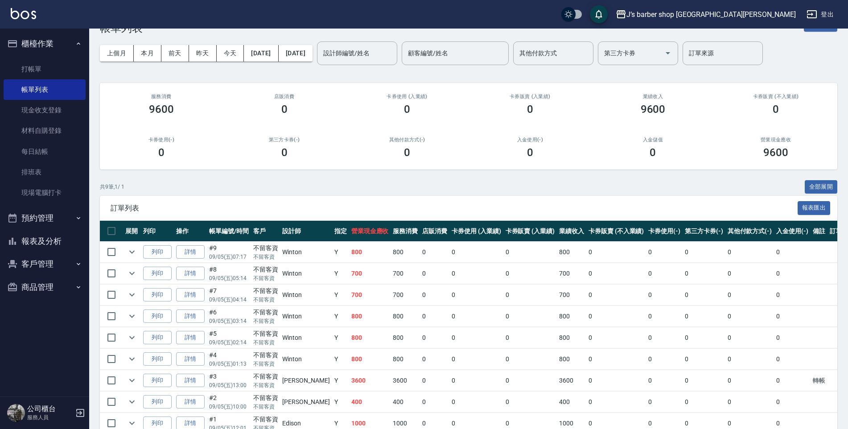
scroll to position [67, 0]
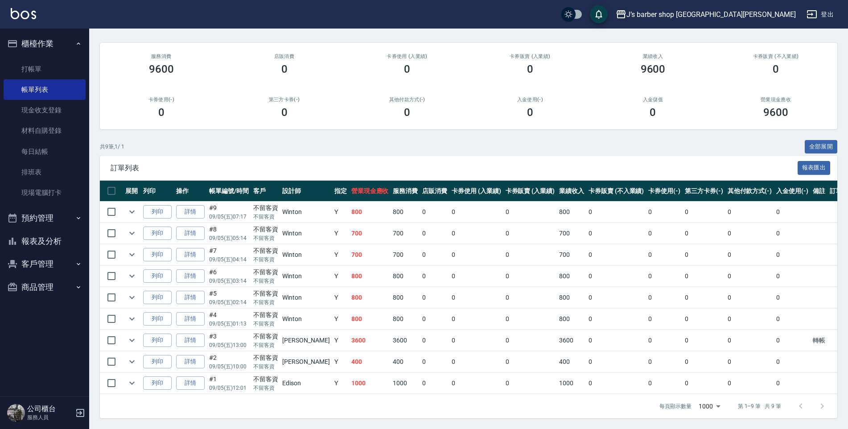
click at [332, 318] on td "Y" at bounding box center [340, 319] width 17 height 21
click at [332, 302] on td "Y" at bounding box center [340, 297] width 17 height 21
click at [332, 288] on td "Y" at bounding box center [340, 297] width 17 height 21
click at [332, 266] on td "Y" at bounding box center [340, 276] width 17 height 21
click at [332, 242] on td "Y" at bounding box center [340, 233] width 17 height 21
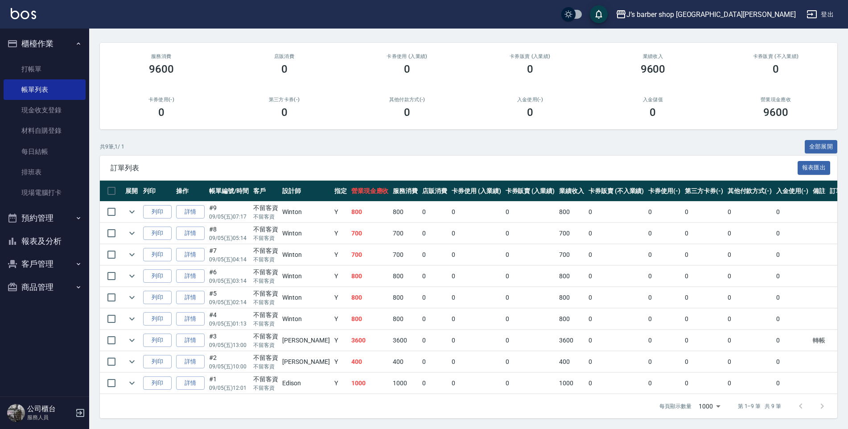
click at [332, 225] on td "Y" at bounding box center [340, 233] width 17 height 21
drag, startPoint x: 360, startPoint y: 320, endPoint x: 388, endPoint y: 317, distance: 27.3
click at [388, 317] on tr "列印 詳情 #4 09/05 (五) 01:13 不留客資 不留客資 Winton Y 800 800 0 0 0 800 0 0 0 0 0" at bounding box center [478, 319] width 757 height 21
drag, startPoint x: 388, startPoint y: 317, endPoint x: 382, endPoint y: 297, distance: 20.8
click at [382, 297] on tr "列印 詳情 #5 09/05 (五) 02:14 不留客資 不留客資 Winton Y 800 800 0 0 0 800 0 0 0 0 0" at bounding box center [478, 297] width 757 height 21
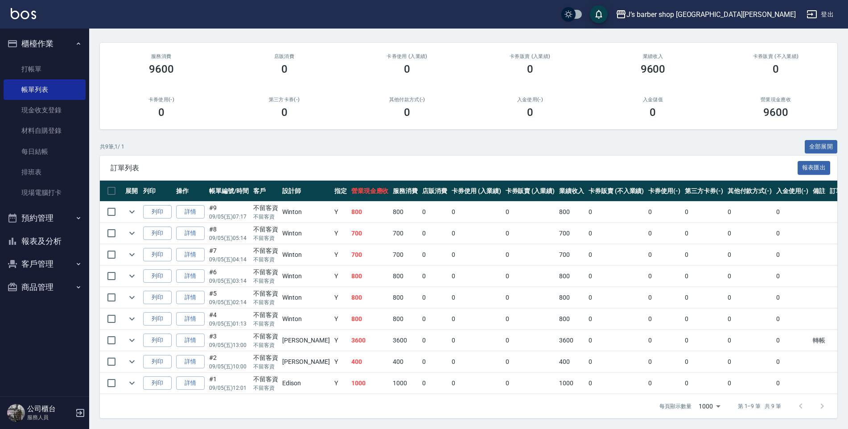
drag, startPoint x: 382, startPoint y: 297, endPoint x: 371, endPoint y: 254, distance: 44.3
click at [391, 254] on td "700" at bounding box center [405, 254] width 29 height 21
click at [391, 240] on td "700" at bounding box center [405, 233] width 29 height 21
click at [391, 274] on td "800" at bounding box center [405, 276] width 29 height 21
click at [391, 225] on td "700" at bounding box center [405, 233] width 29 height 21
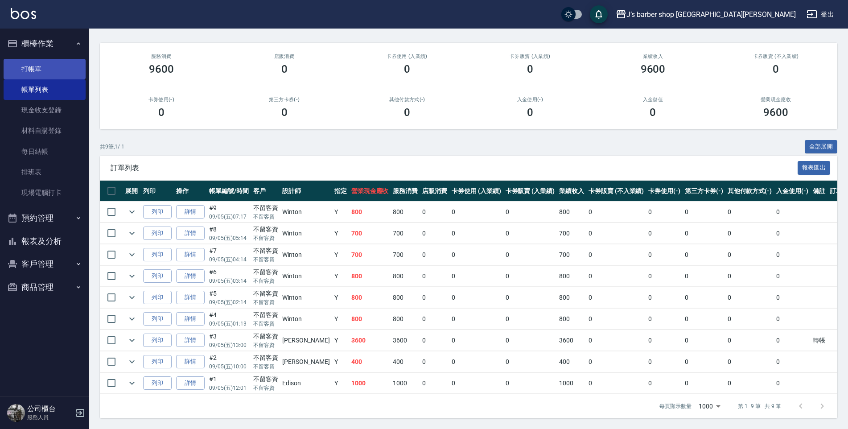
click at [50, 70] on link "打帳單" at bounding box center [45, 69] width 82 height 21
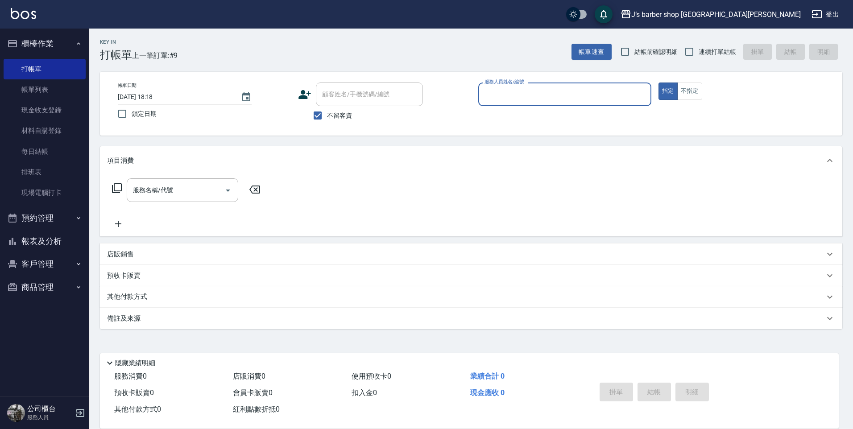
click at [153, 94] on input "2025/09/05 18:18" at bounding box center [175, 97] width 114 height 15
type input "2025/09/05 06:18"
click at [496, 96] on input "服務人員姓名/編號" at bounding box center [564, 95] width 165 height 16
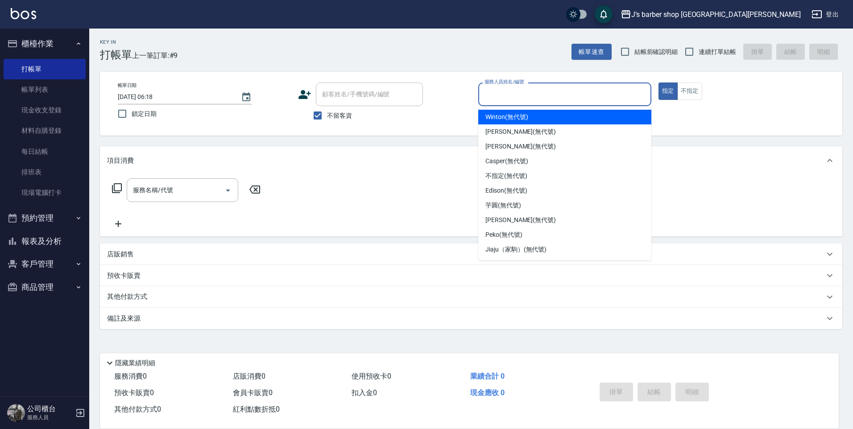
click at [504, 117] on span "Winton (無代號)" at bounding box center [506, 116] width 42 height 9
type input "Winton(無代號)"
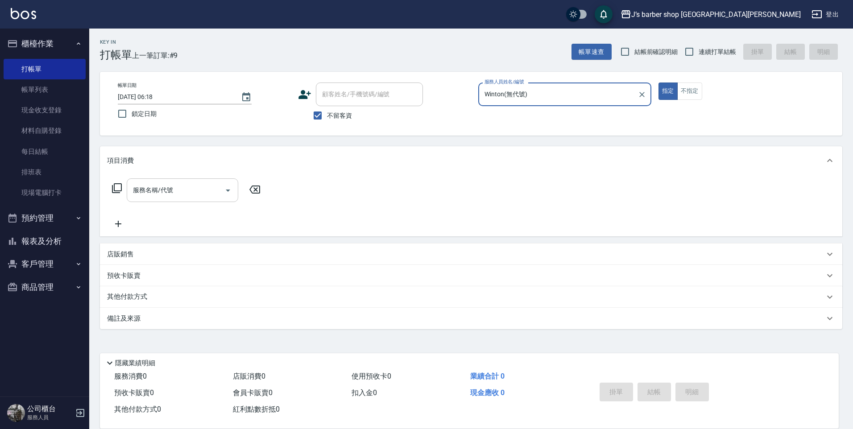
click at [211, 199] on div "服務名稱/代號" at bounding box center [183, 190] width 112 height 24
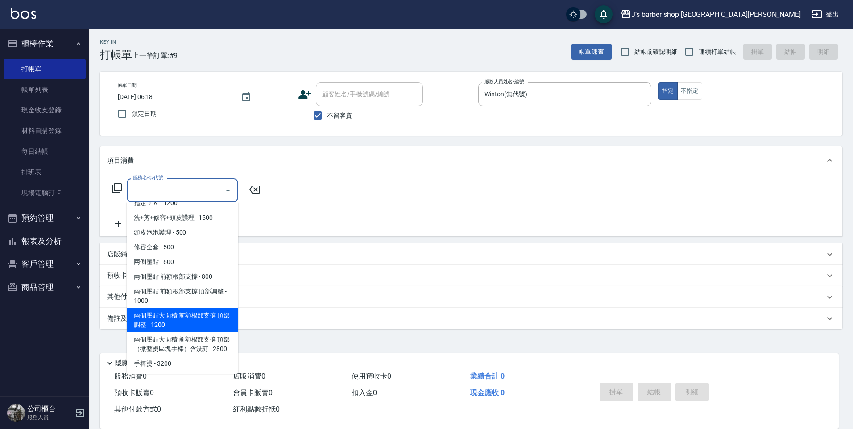
scroll to position [94, 0]
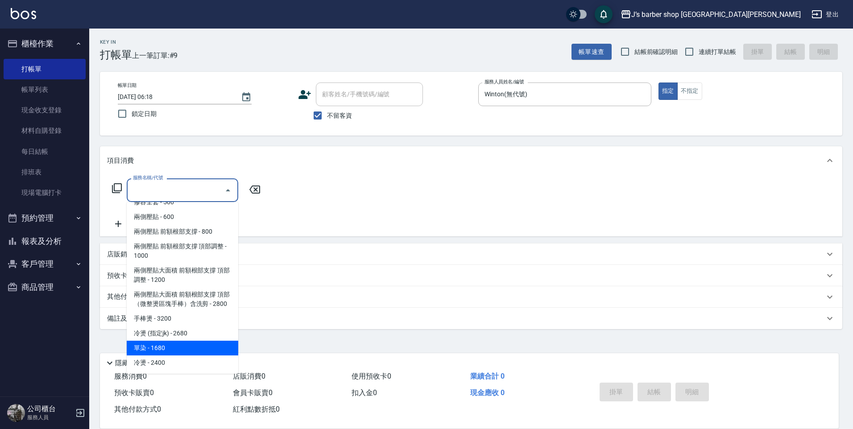
click at [185, 347] on span "單染 - 1680" at bounding box center [183, 348] width 112 height 15
type input "單染(L01)"
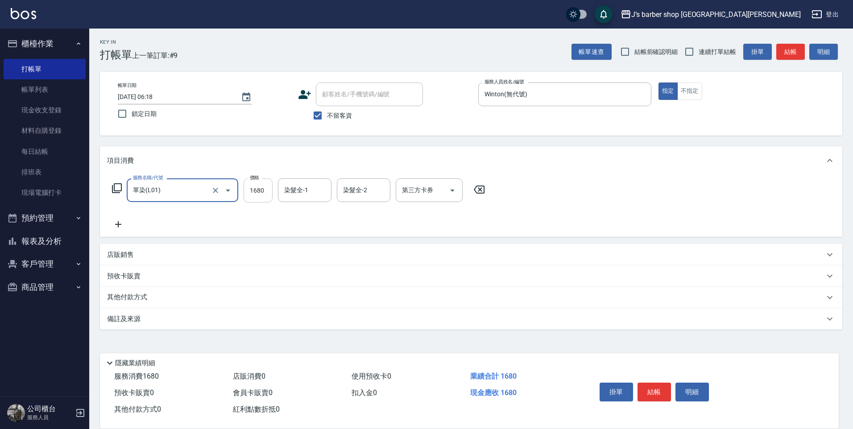
click at [256, 195] on input "1680" at bounding box center [258, 190] width 29 height 24
type input "1600"
click at [304, 194] on input "染髮全-1" at bounding box center [304, 190] width 45 height 16
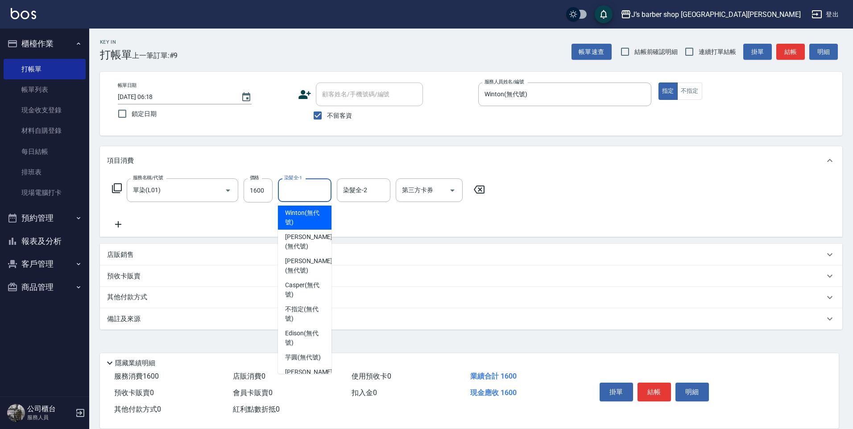
click at [315, 215] on span "Winton (無代號)" at bounding box center [304, 217] width 39 height 19
type input "Winton(無代號)"
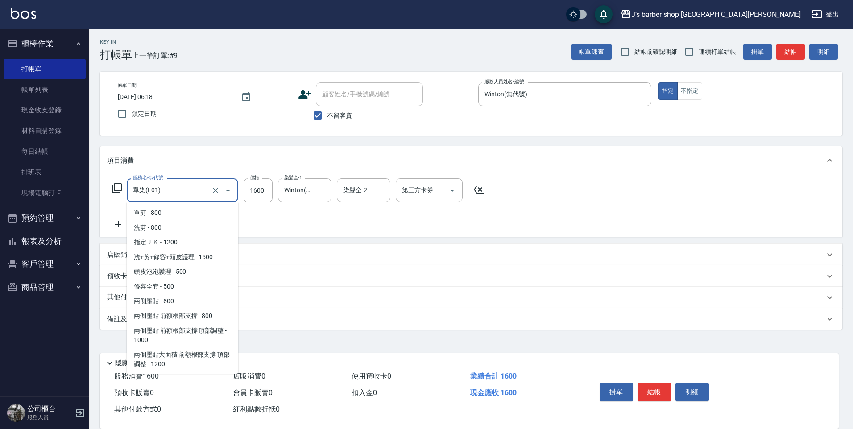
click at [202, 187] on input "單染(L01)" at bounding box center [170, 190] width 79 height 16
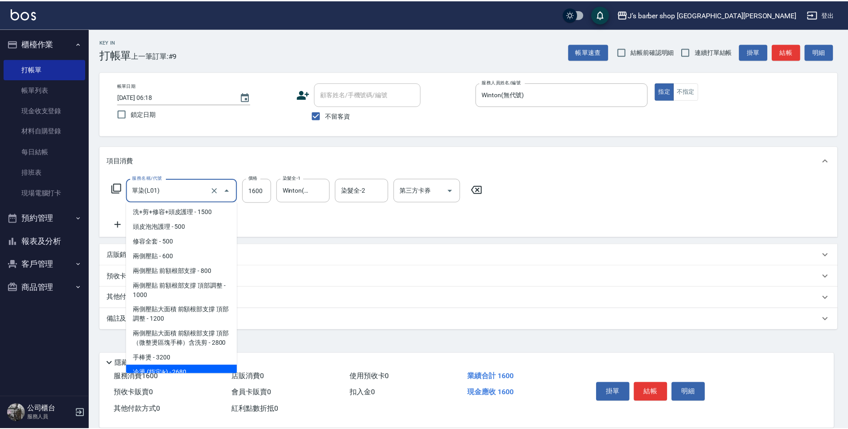
scroll to position [0, 0]
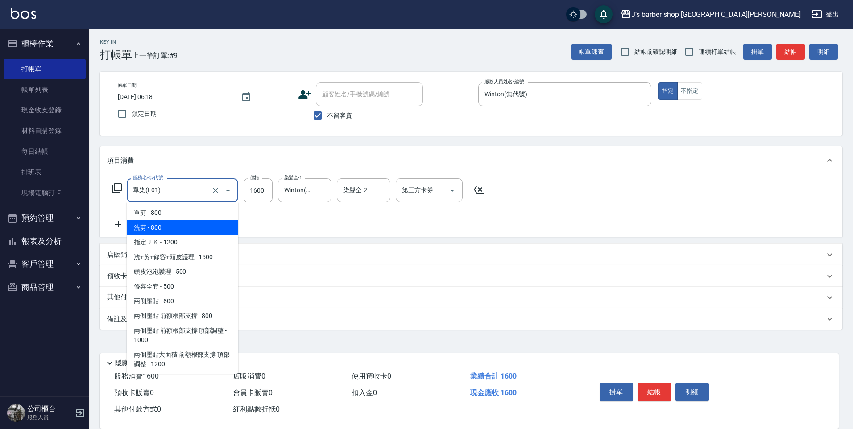
click at [183, 231] on span "洗剪 - 800" at bounding box center [183, 227] width 112 height 15
type input "洗剪(101)"
type input "800"
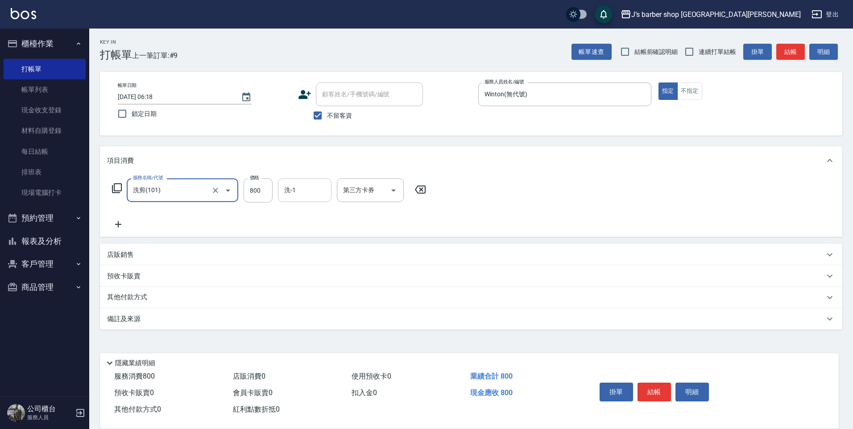
click at [297, 202] on div "洗-1" at bounding box center [305, 190] width 54 height 24
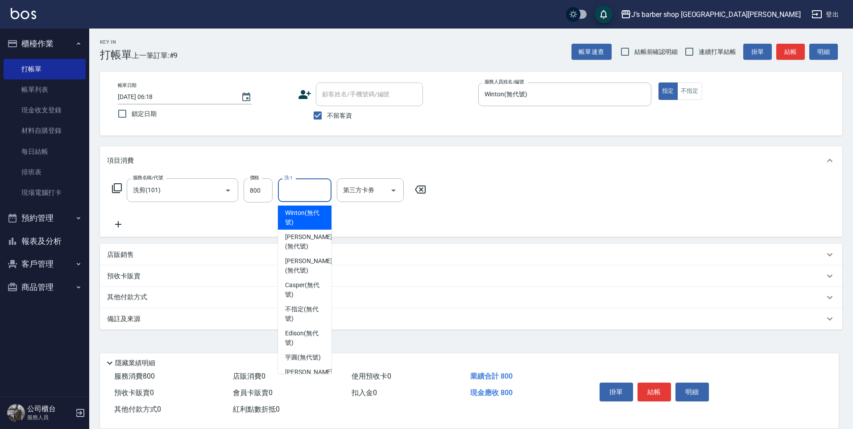
click at [310, 219] on span "Winton (無代號)" at bounding box center [304, 217] width 39 height 19
type input "Winton(無代號)"
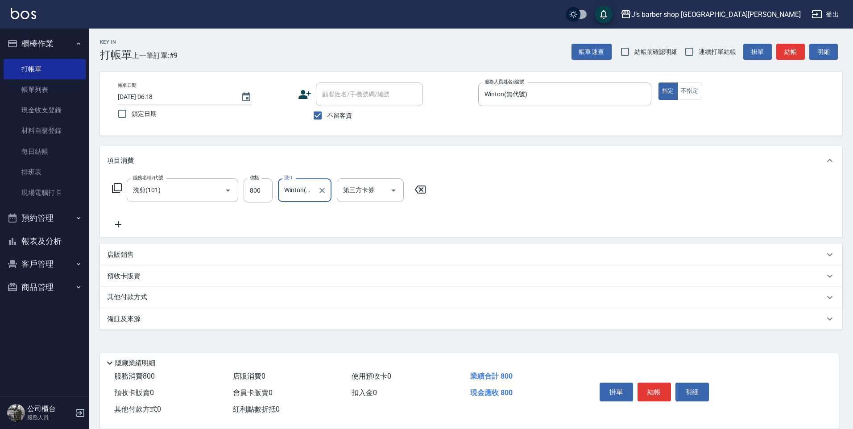
click at [122, 222] on icon at bounding box center [118, 224] width 22 height 11
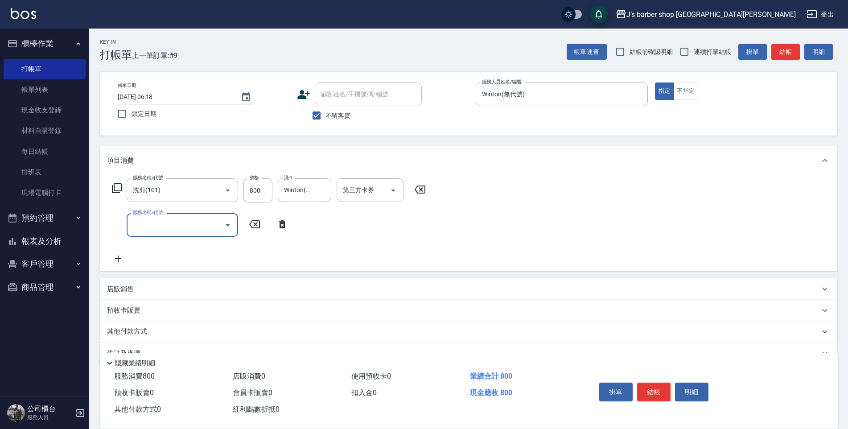
click at [162, 227] on input "服務名稱/代號" at bounding box center [176, 225] width 90 height 16
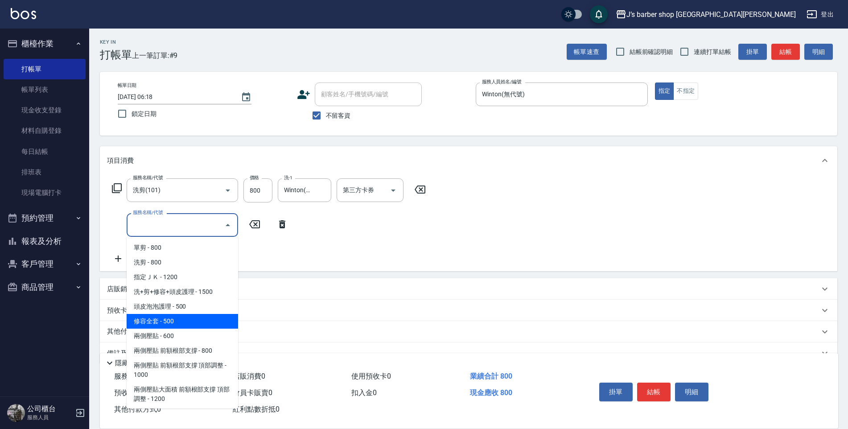
click at [189, 321] on span "修容全套 - 500" at bounding box center [183, 321] width 112 height 15
type input "修容全套(202)"
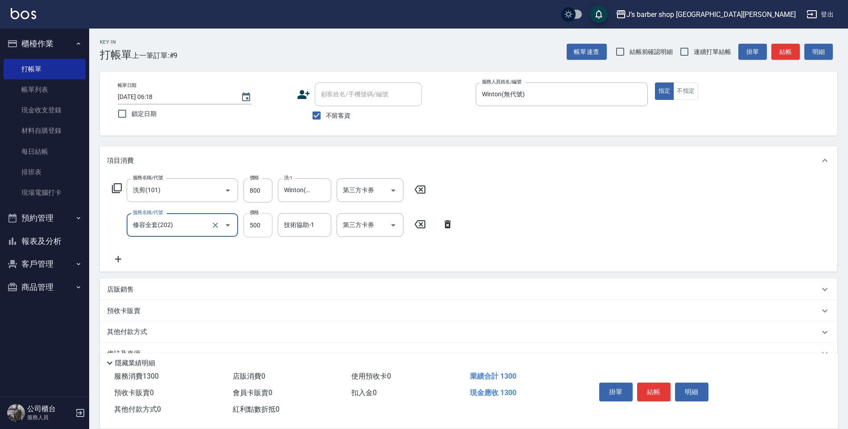
click at [264, 231] on input "500" at bounding box center [258, 225] width 29 height 24
type input "400"
click at [301, 231] on input "技術協助-1" at bounding box center [304, 225] width 45 height 16
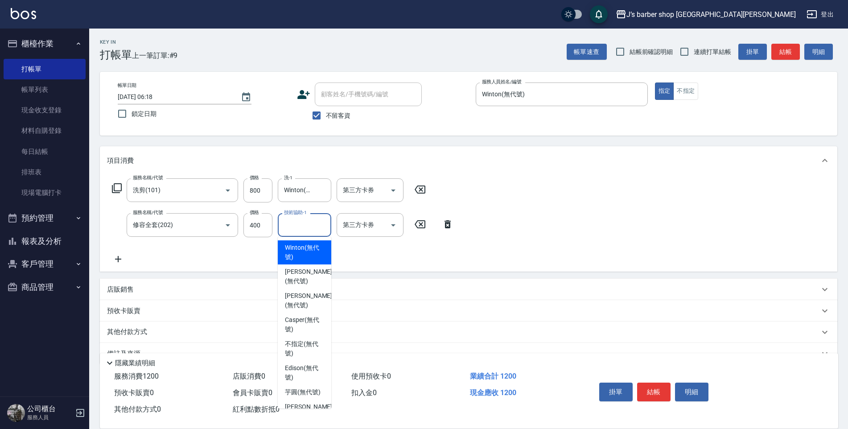
click at [310, 250] on span "Winton (無代號)" at bounding box center [304, 252] width 39 height 19
type input "Winton(無代號)"
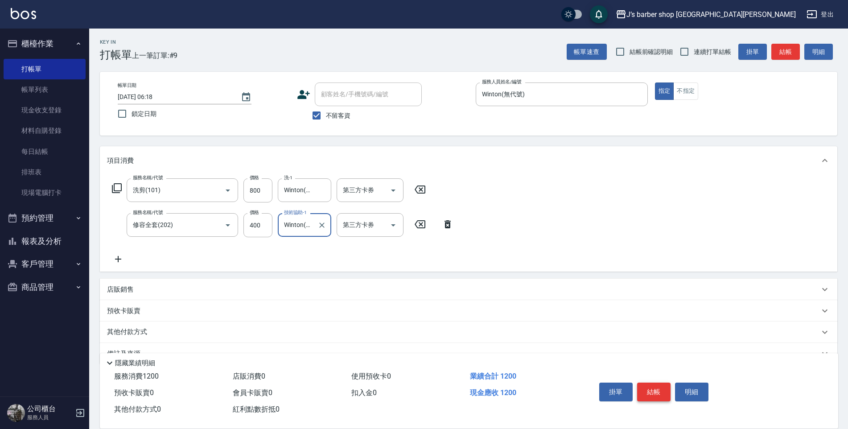
click at [662, 393] on button "結帳" at bounding box center [653, 392] width 33 height 19
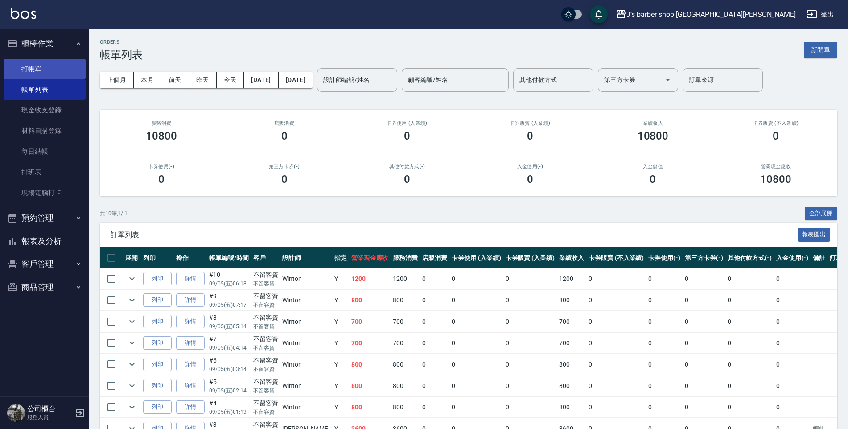
click at [64, 67] on link "打帳單" at bounding box center [45, 69] width 82 height 21
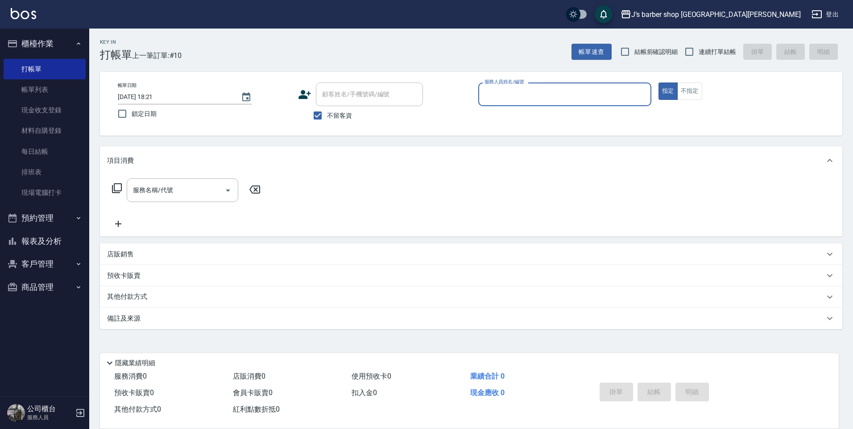
click at [343, 116] on span "不留客資" at bounding box center [339, 115] width 25 height 9
click at [327, 116] on input "不留客資" at bounding box center [317, 115] width 19 height 19
checkbox input "false"
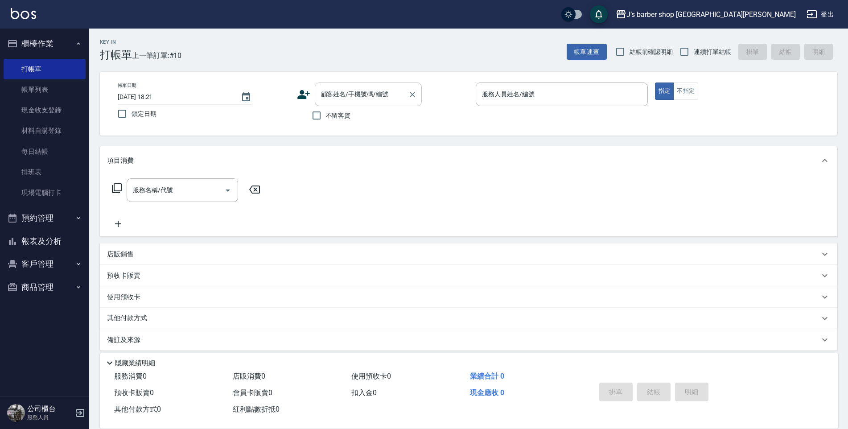
click at [351, 101] on input "顧客姓名/手機號碼/編號" at bounding box center [362, 95] width 86 height 16
type input "t"
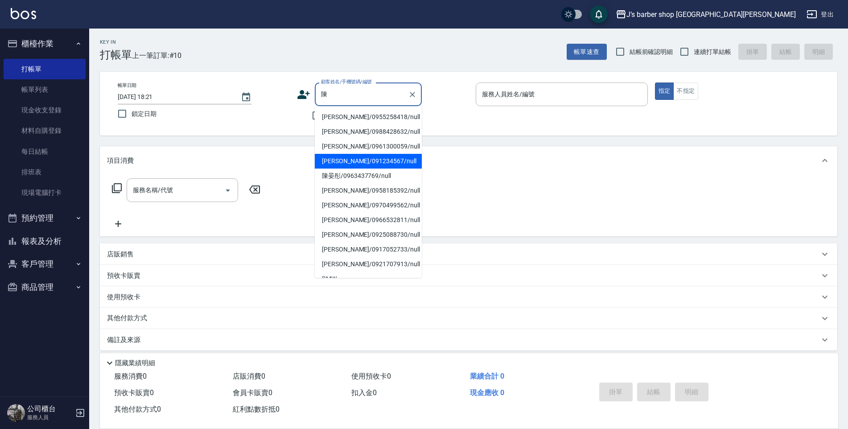
click at [367, 164] on li "陳小弟/091234567/null" at bounding box center [368, 161] width 107 height 15
type input "陳小弟/091234567/null"
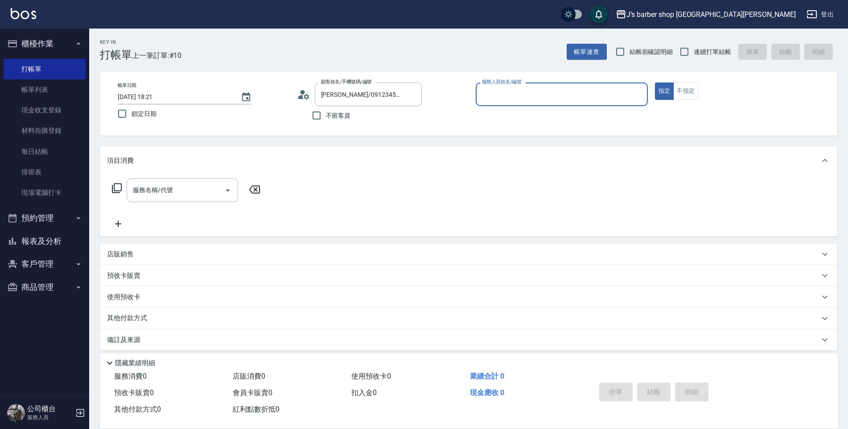
click at [542, 100] on input "服務人員姓名/編號" at bounding box center [562, 95] width 164 height 16
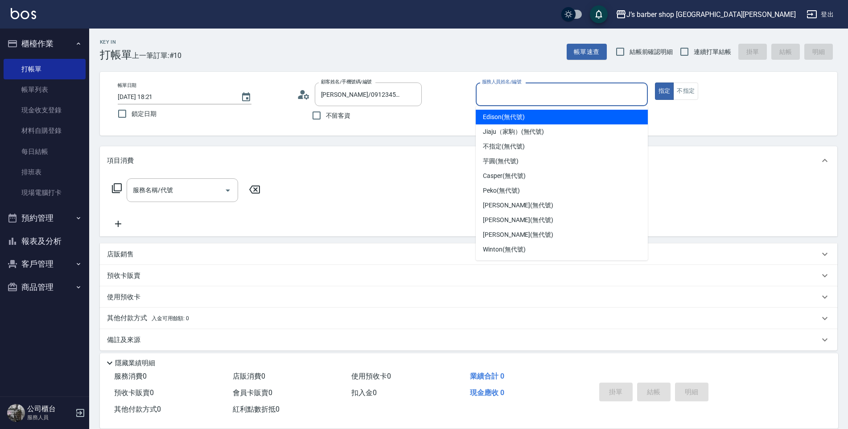
click at [523, 120] on span "Edison (無代號)" at bounding box center [503, 116] width 41 height 9
type input "Edison(無代號)"
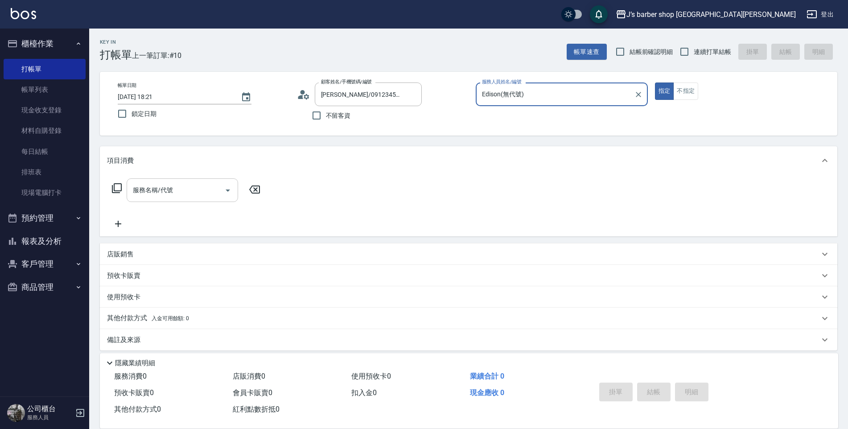
click at [165, 187] on input "服務名稱/代號" at bounding box center [176, 190] width 90 height 16
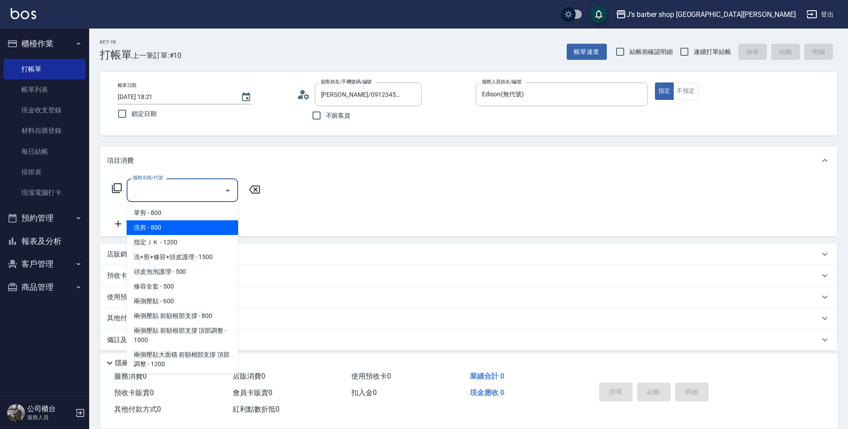
click at [179, 233] on span "洗剪 - 800" at bounding box center [183, 227] width 112 height 15
type input "洗剪(101)"
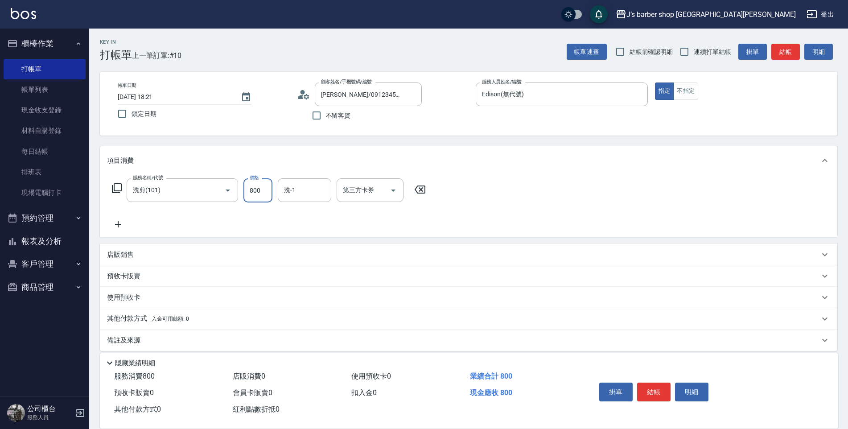
click at [258, 184] on input "800" at bounding box center [258, 190] width 29 height 24
type input "500"
click at [645, 383] on button "結帳" at bounding box center [653, 392] width 33 height 19
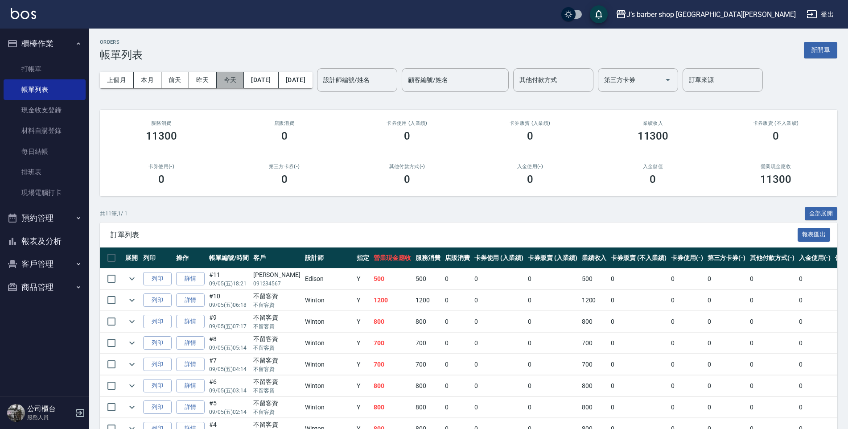
click at [224, 83] on button "今天" at bounding box center [231, 80] width 28 height 17
